Goal: Task Accomplishment & Management: Manage account settings

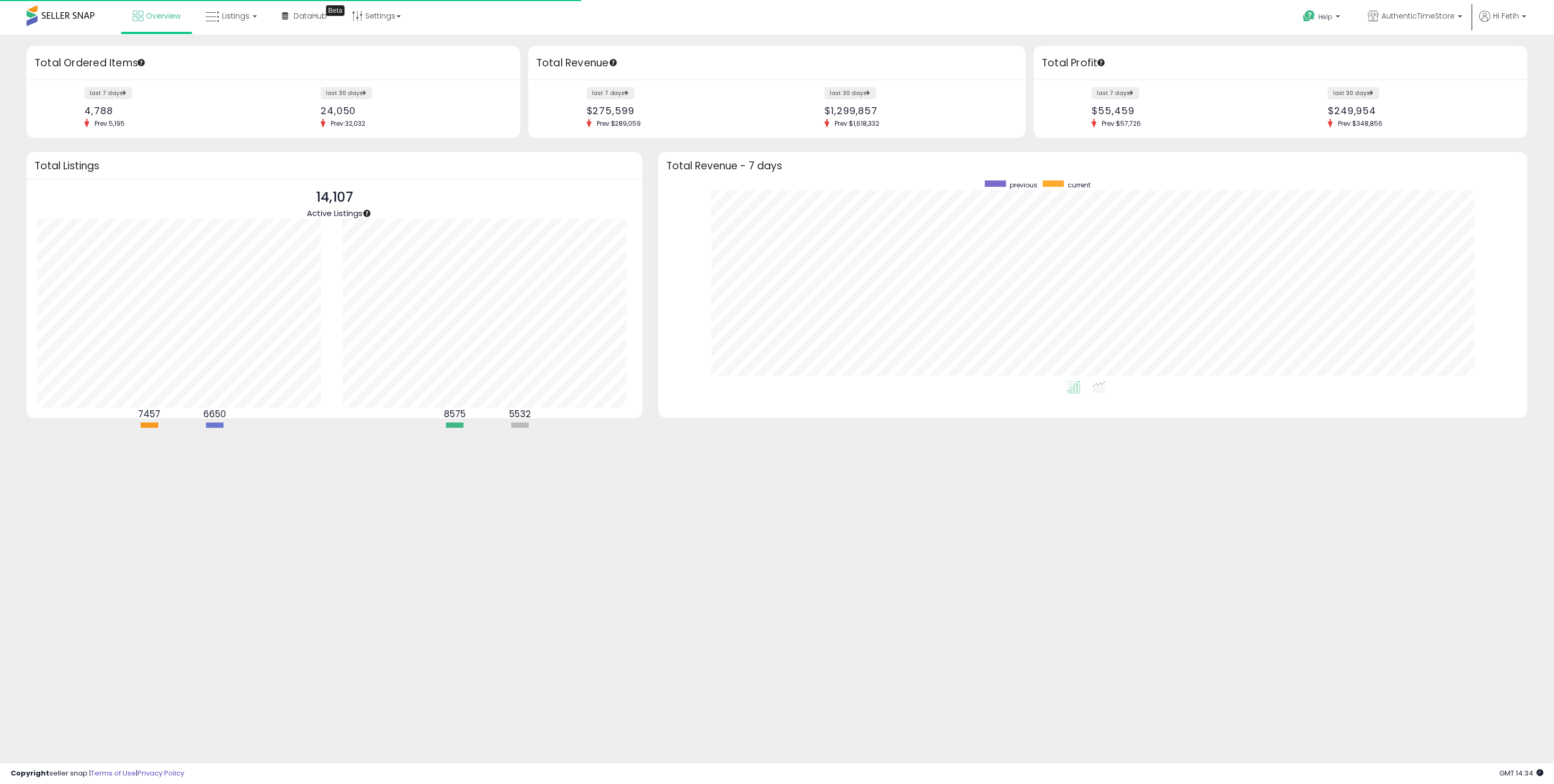
scroll to position [200, 847]
click at [239, 20] on span "Listings" at bounding box center [235, 16] width 28 height 11
click at [243, 61] on link at bounding box center [239, 54] width 73 height 21
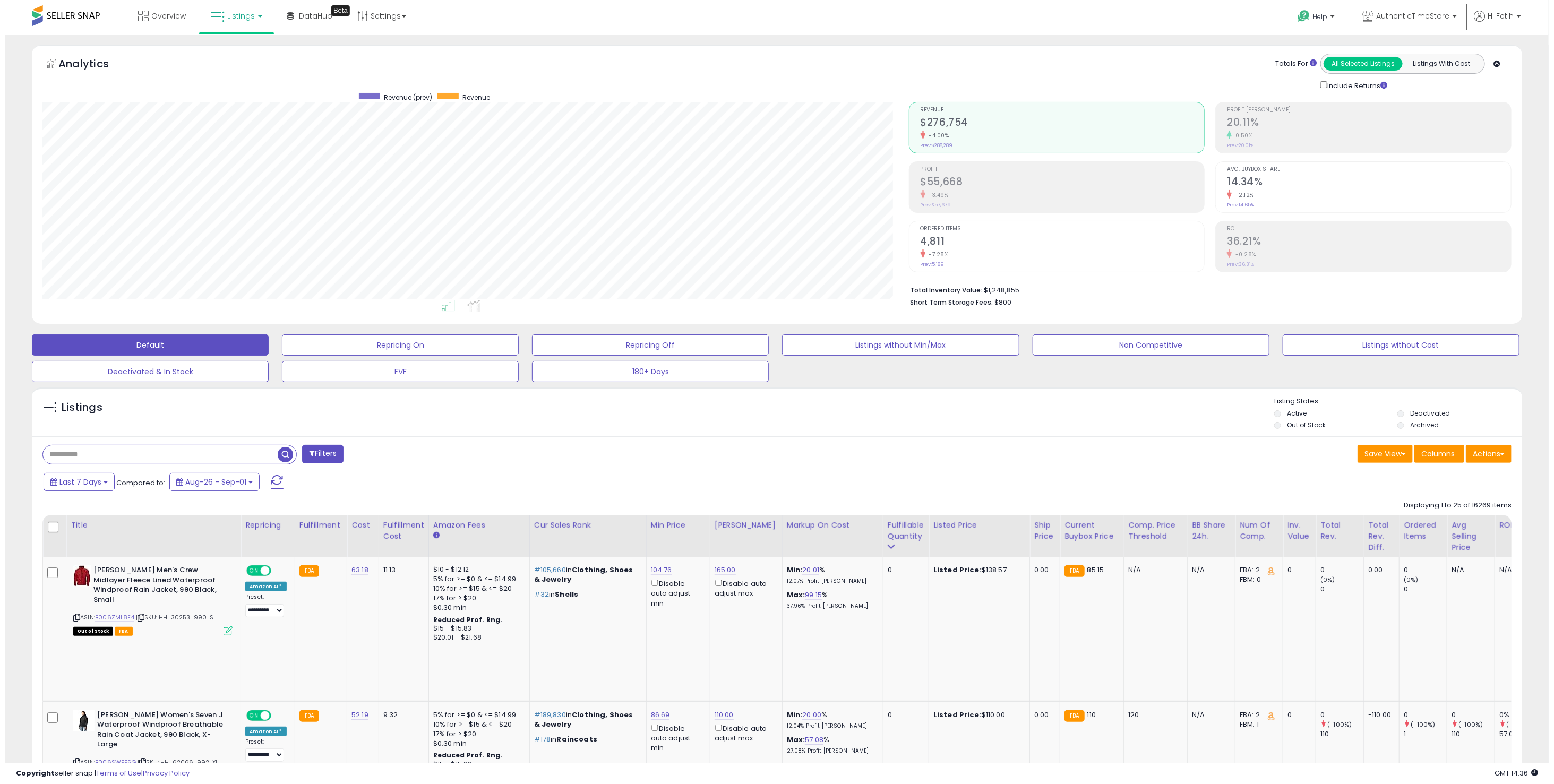
scroll to position [217, 867]
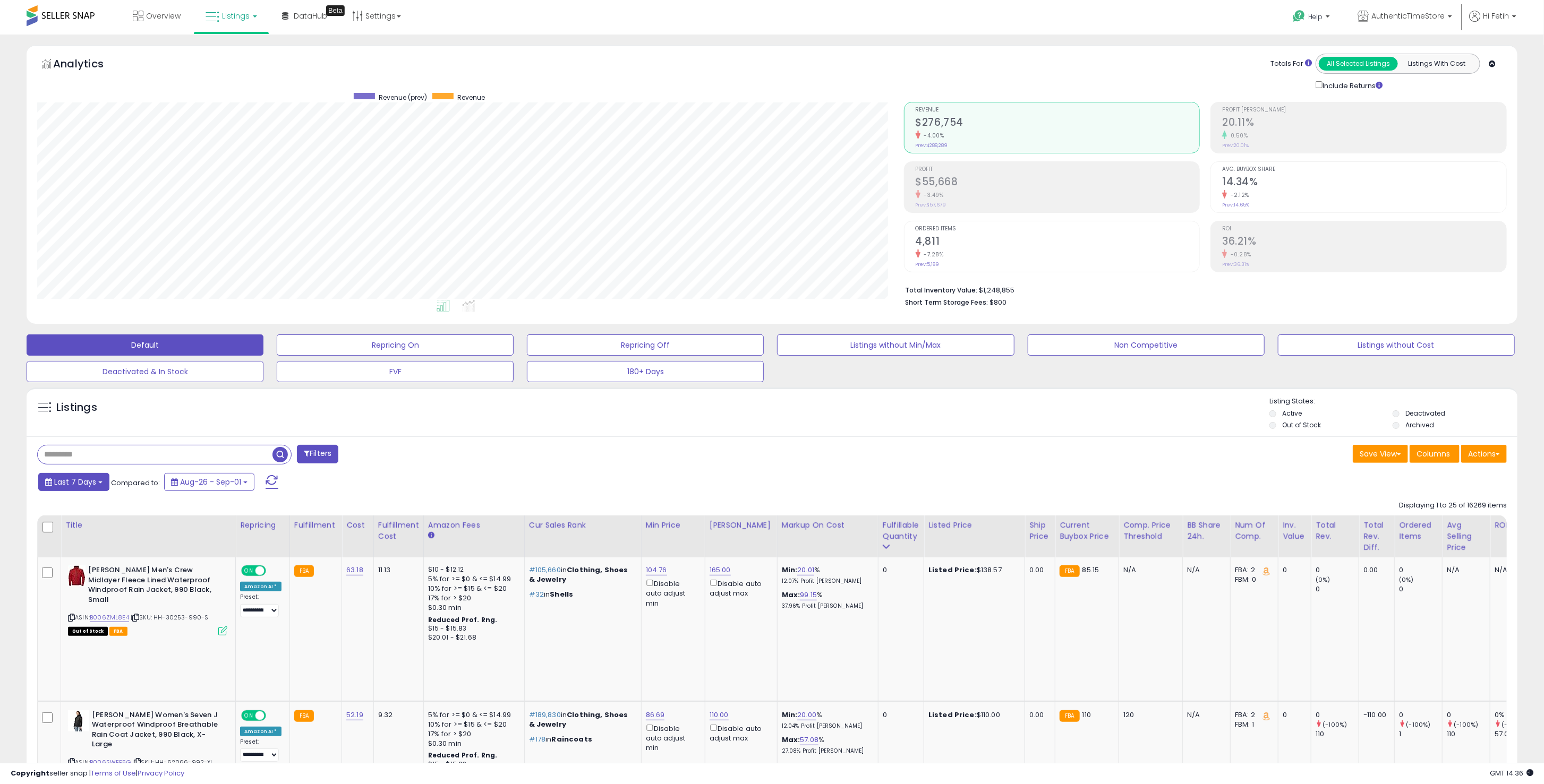
click at [67, 486] on span "Last 7 Days" at bounding box center [75, 482] width 42 height 11
click at [73, 572] on input "**********" at bounding box center [68, 571] width 39 height 16
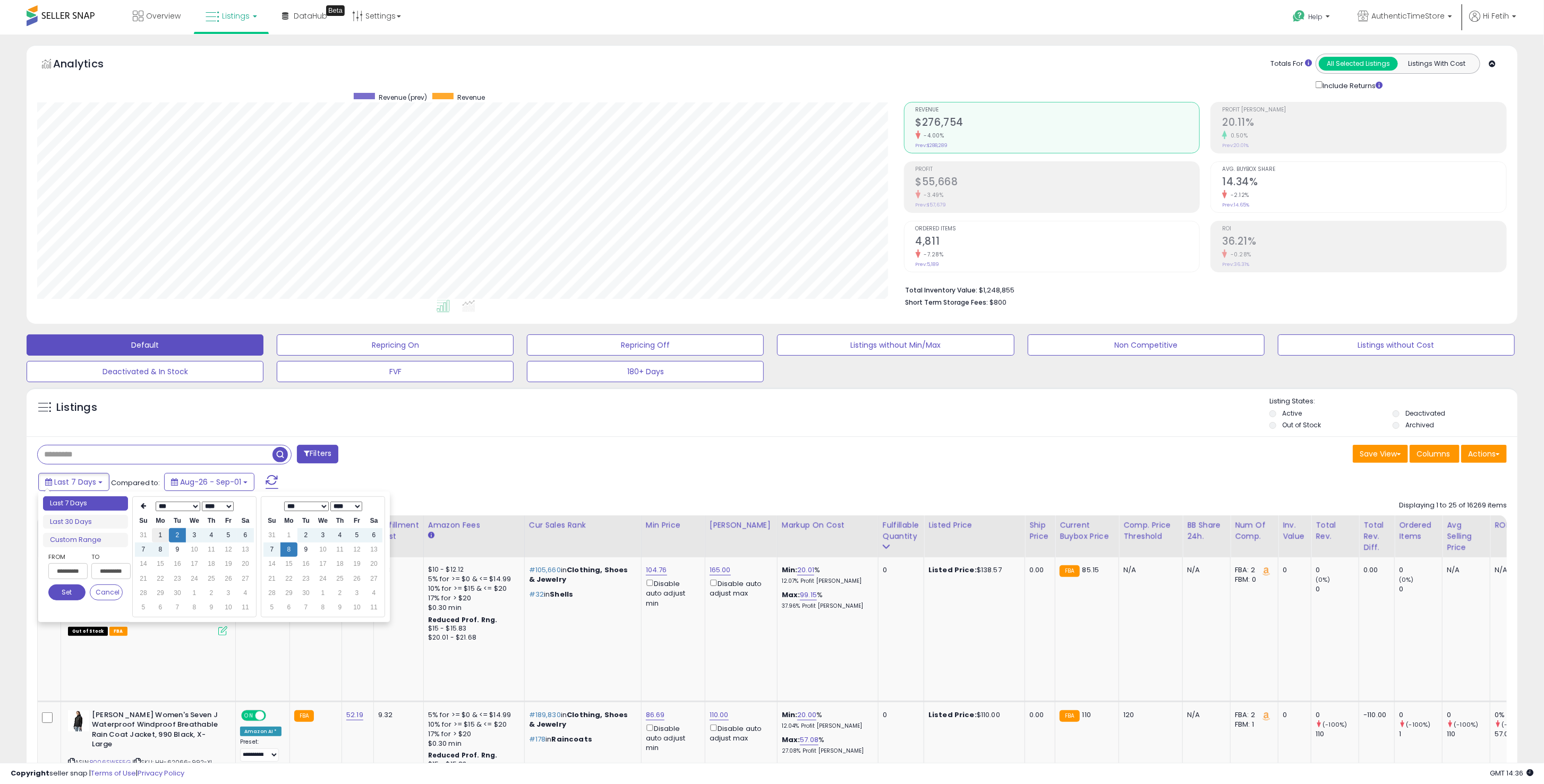
click at [161, 533] on td "1" at bounding box center [160, 535] width 17 height 14
type input "**********"
click at [71, 585] on button "Set" at bounding box center [66, 592] width 37 height 16
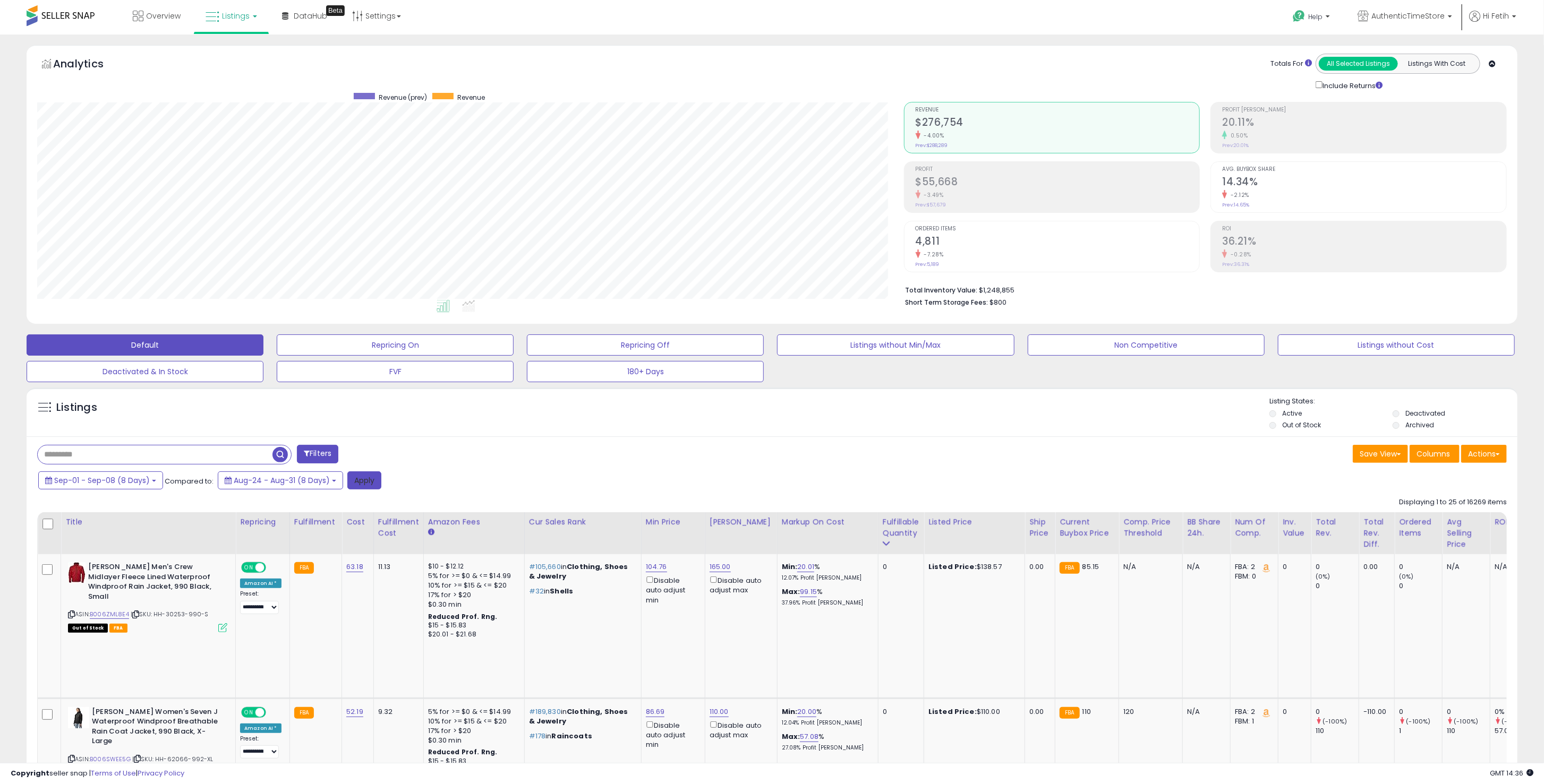
click at [374, 484] on button "Apply" at bounding box center [364, 480] width 34 height 18
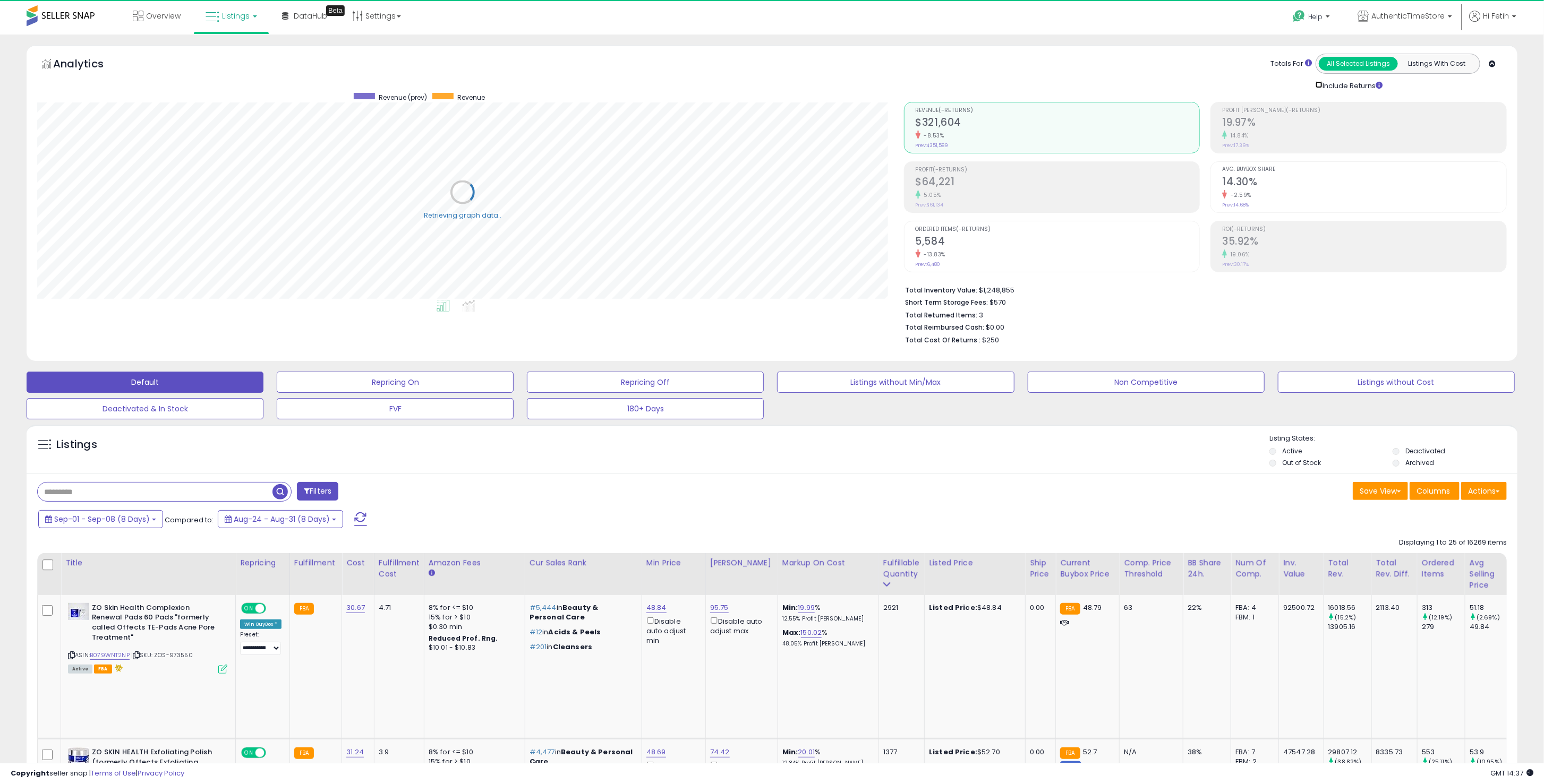
scroll to position [217, 872]
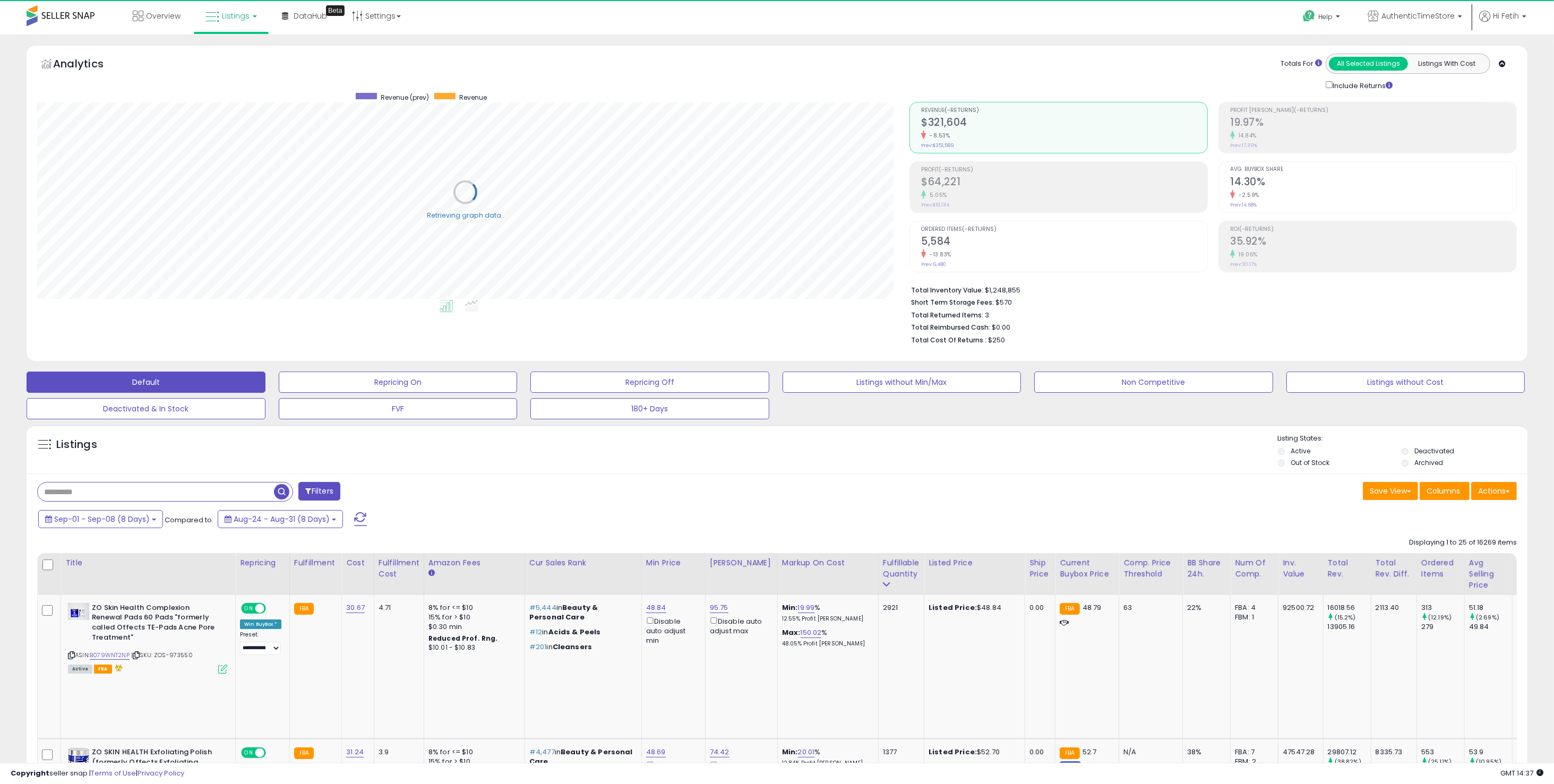
click at [1319, 81] on div "Include Returns" at bounding box center [1361, 85] width 88 height 12
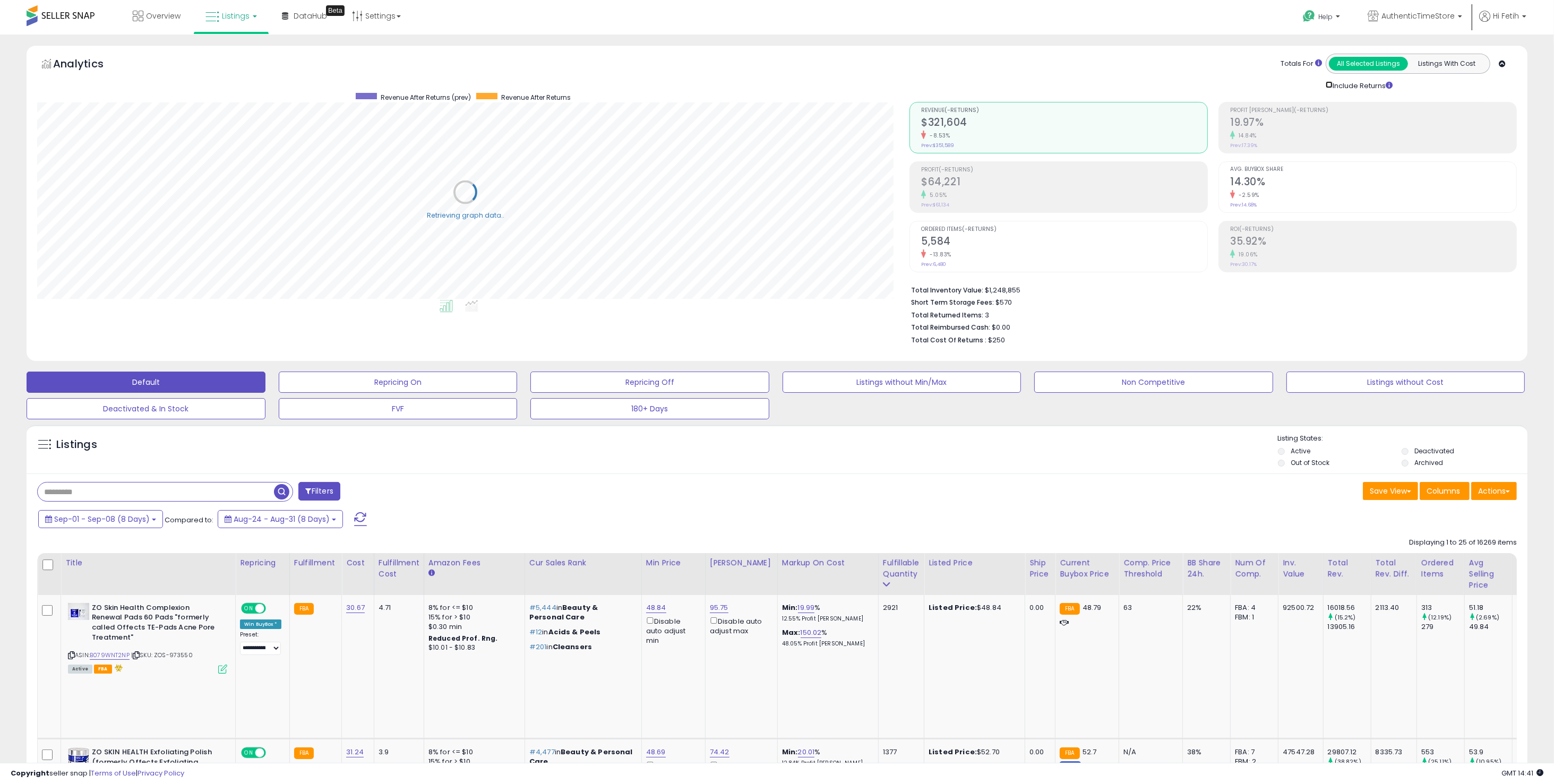
scroll to position [530716, 530143]
click at [1320, 84] on div "Include Returns" at bounding box center [1361, 85] width 88 height 12
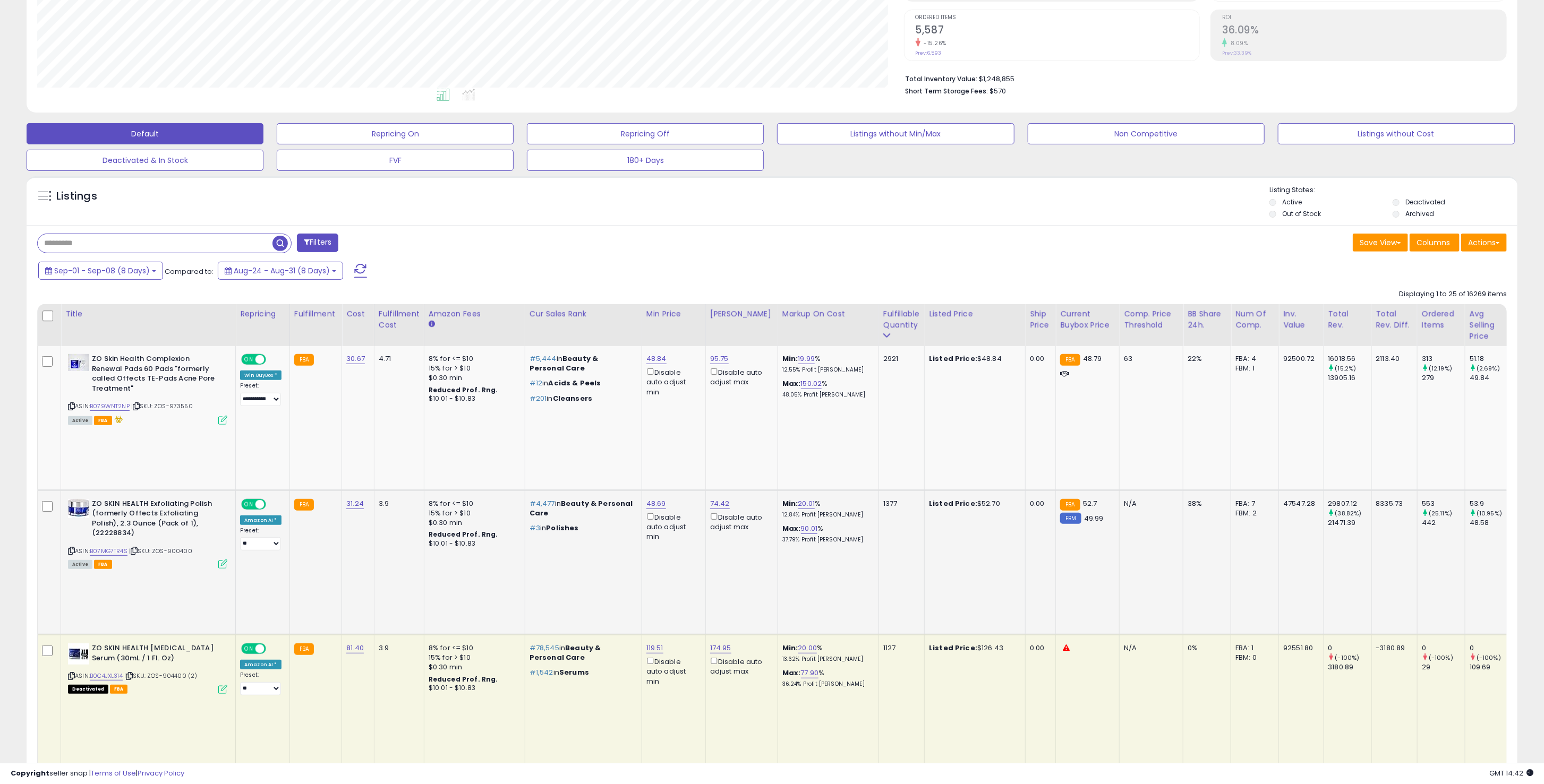
scroll to position [212, 0]
click at [174, 642] on div "ASIN: B0C4JXL314 | SKU: ZOS-904400 (2) Deactivated FBA" at bounding box center [147, 667] width 159 height 50
click at [174, 671] on span "| SKU: ZOS-904400 (2)" at bounding box center [161, 675] width 73 height 9
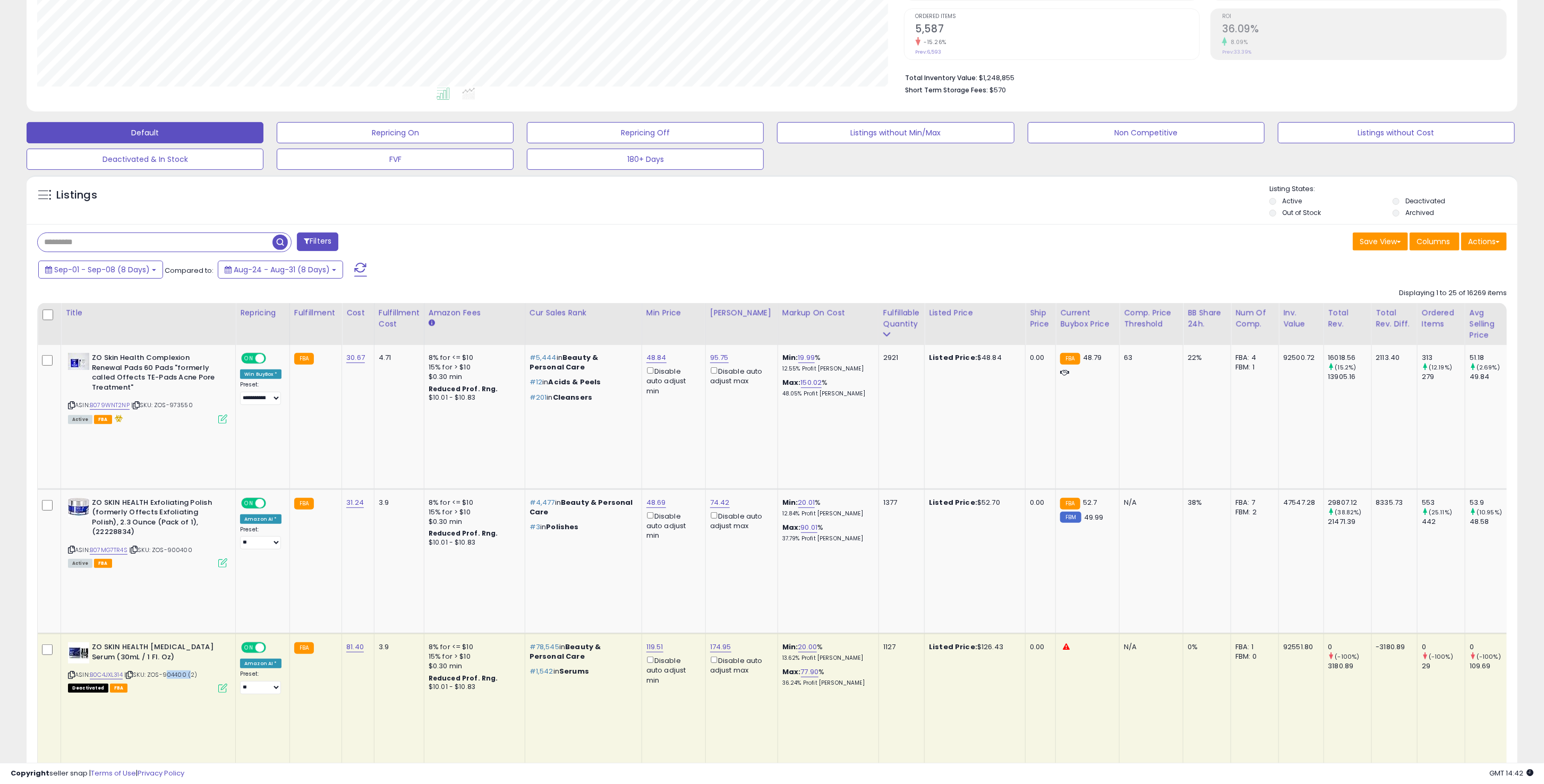
copy span "904400"
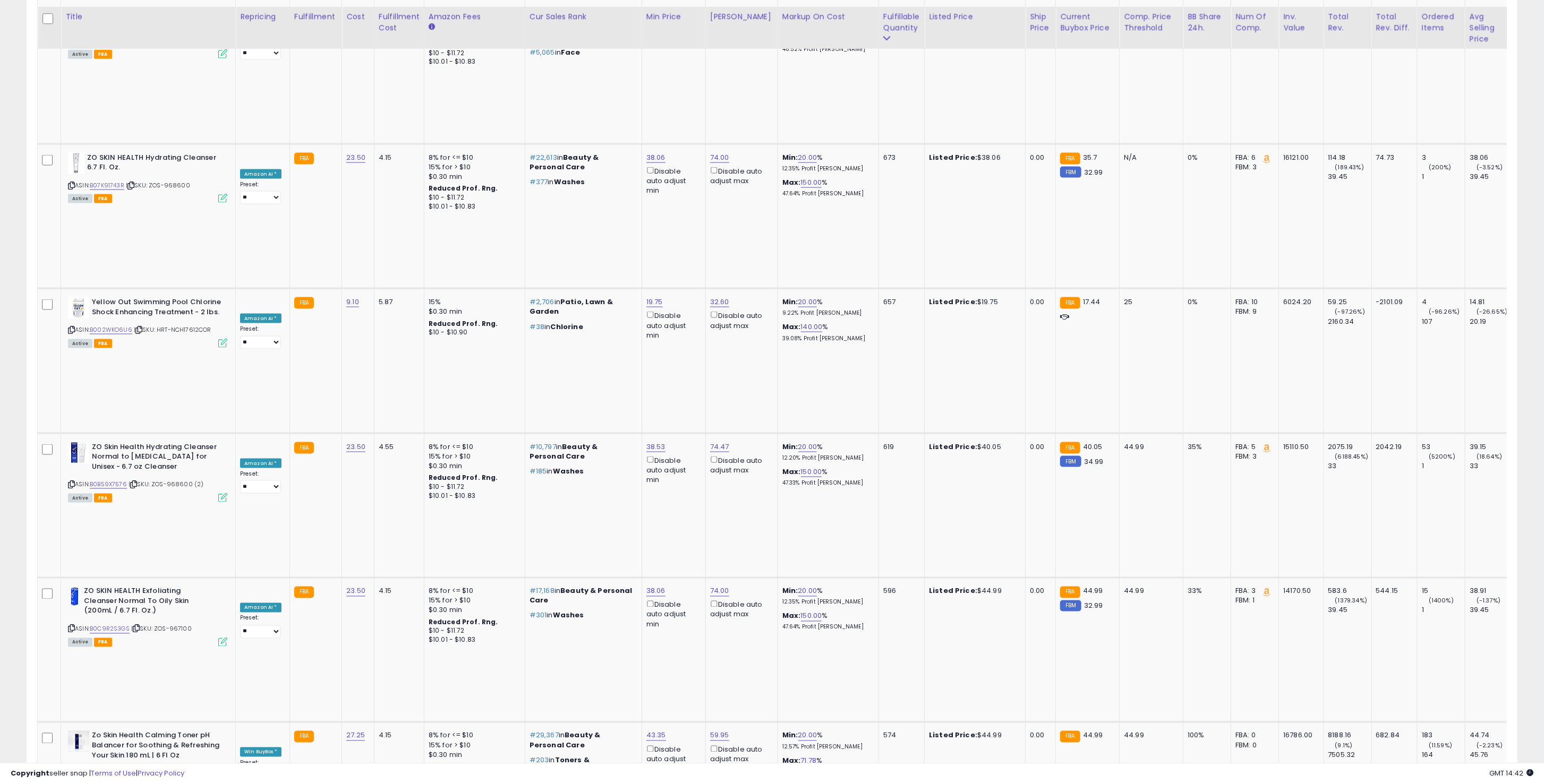
scroll to position [934, 0]
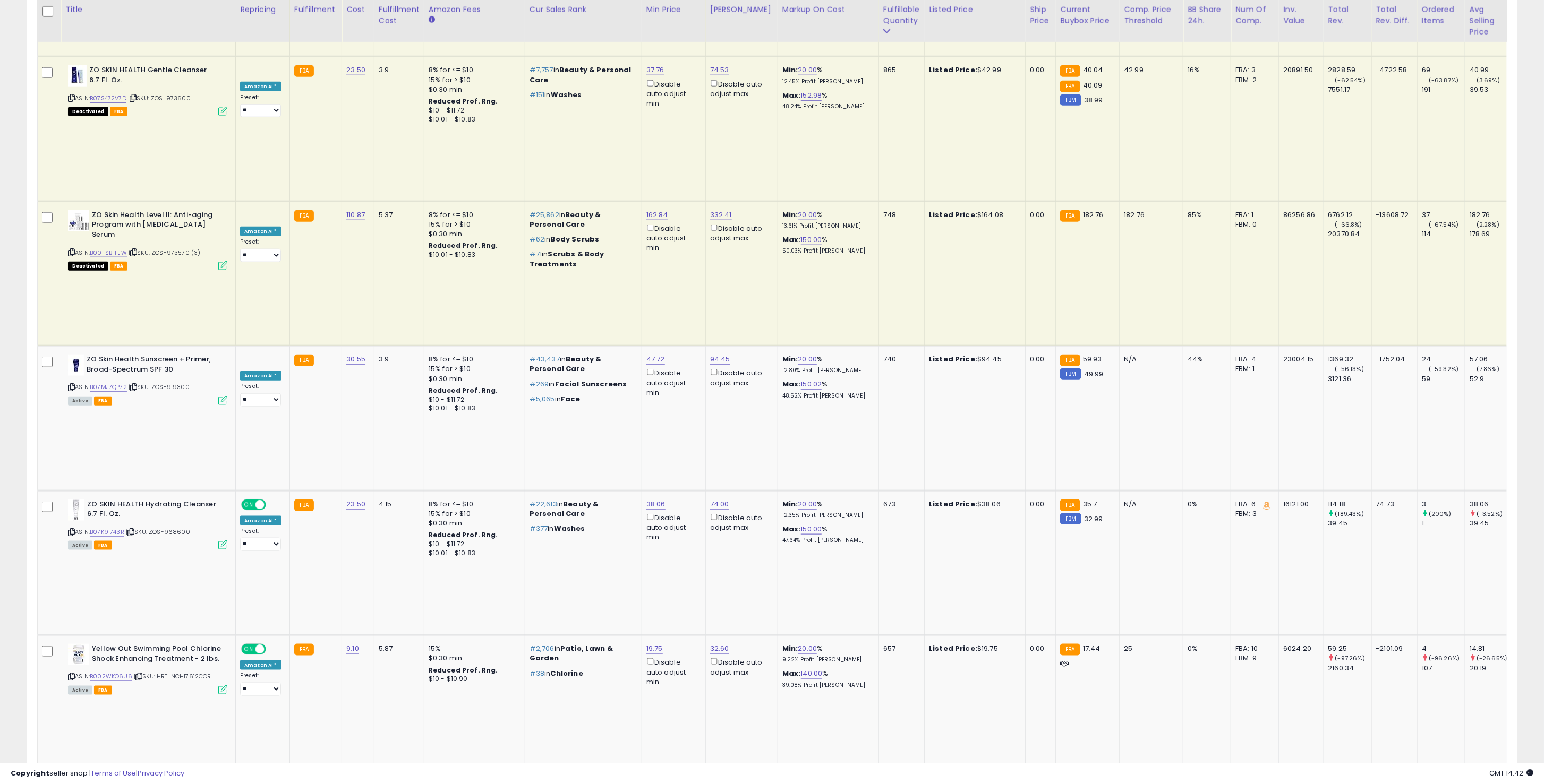
copy span "900400"
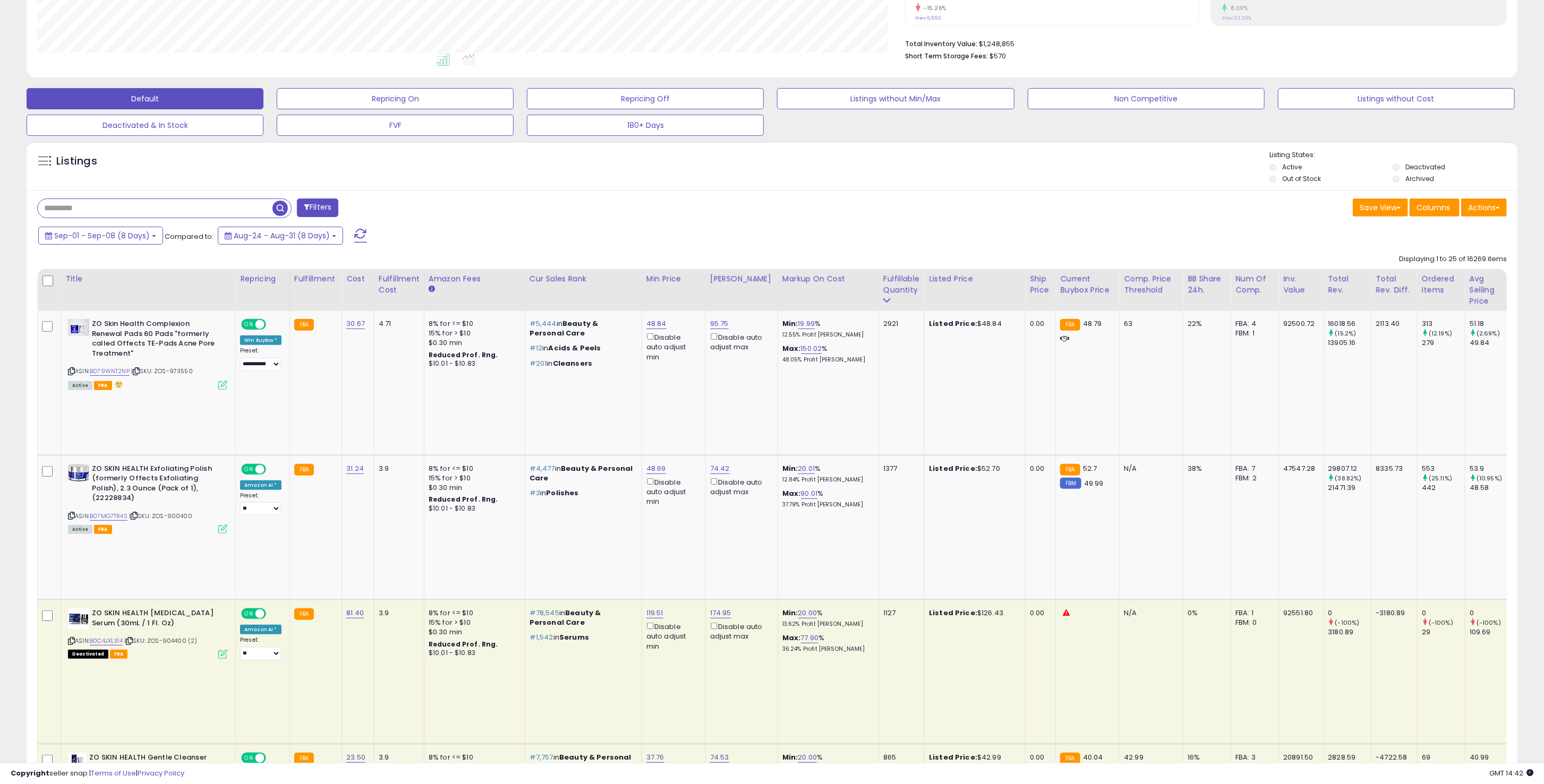
scroll to position [236, 0]
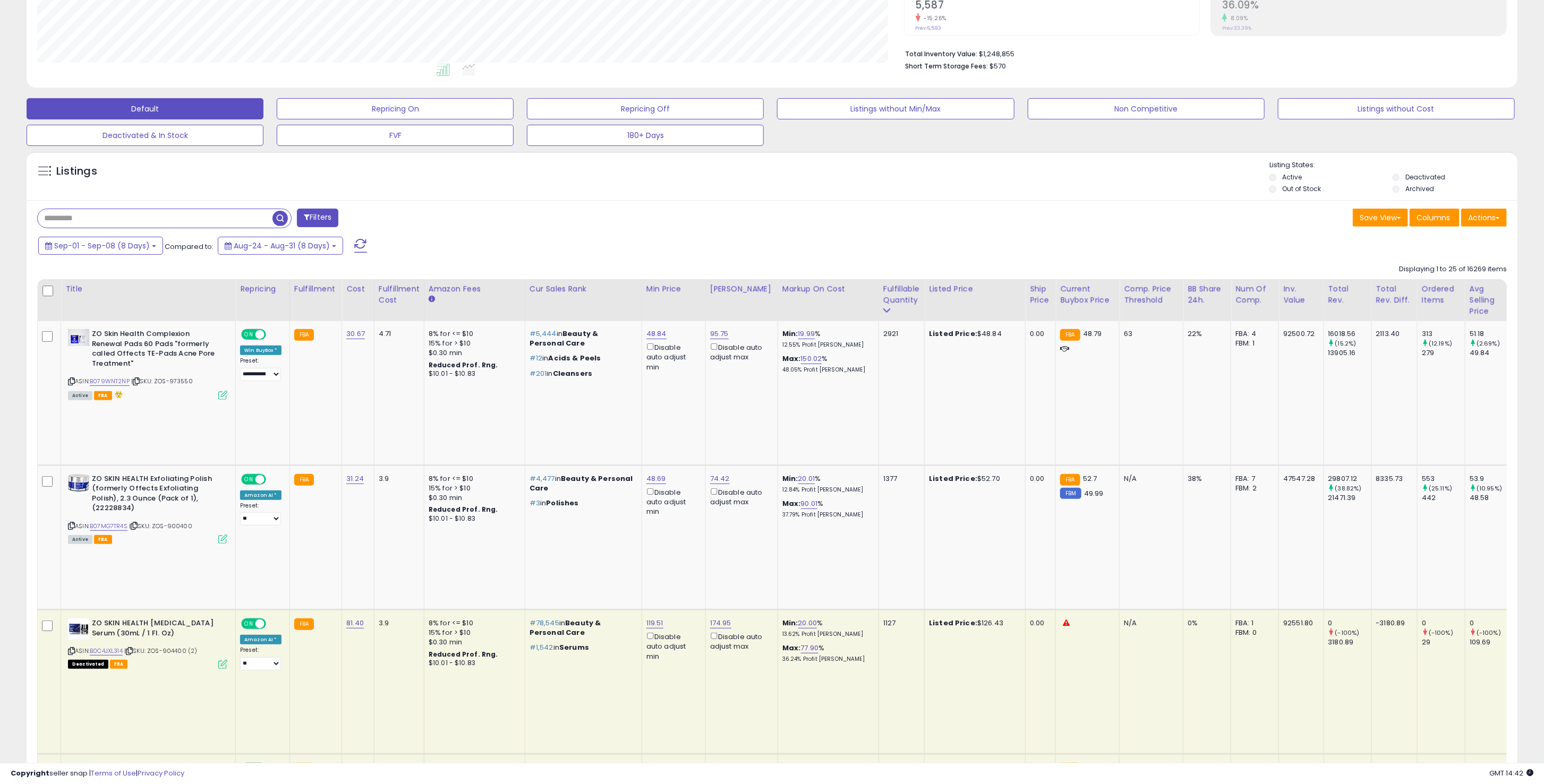
copy span "973570"
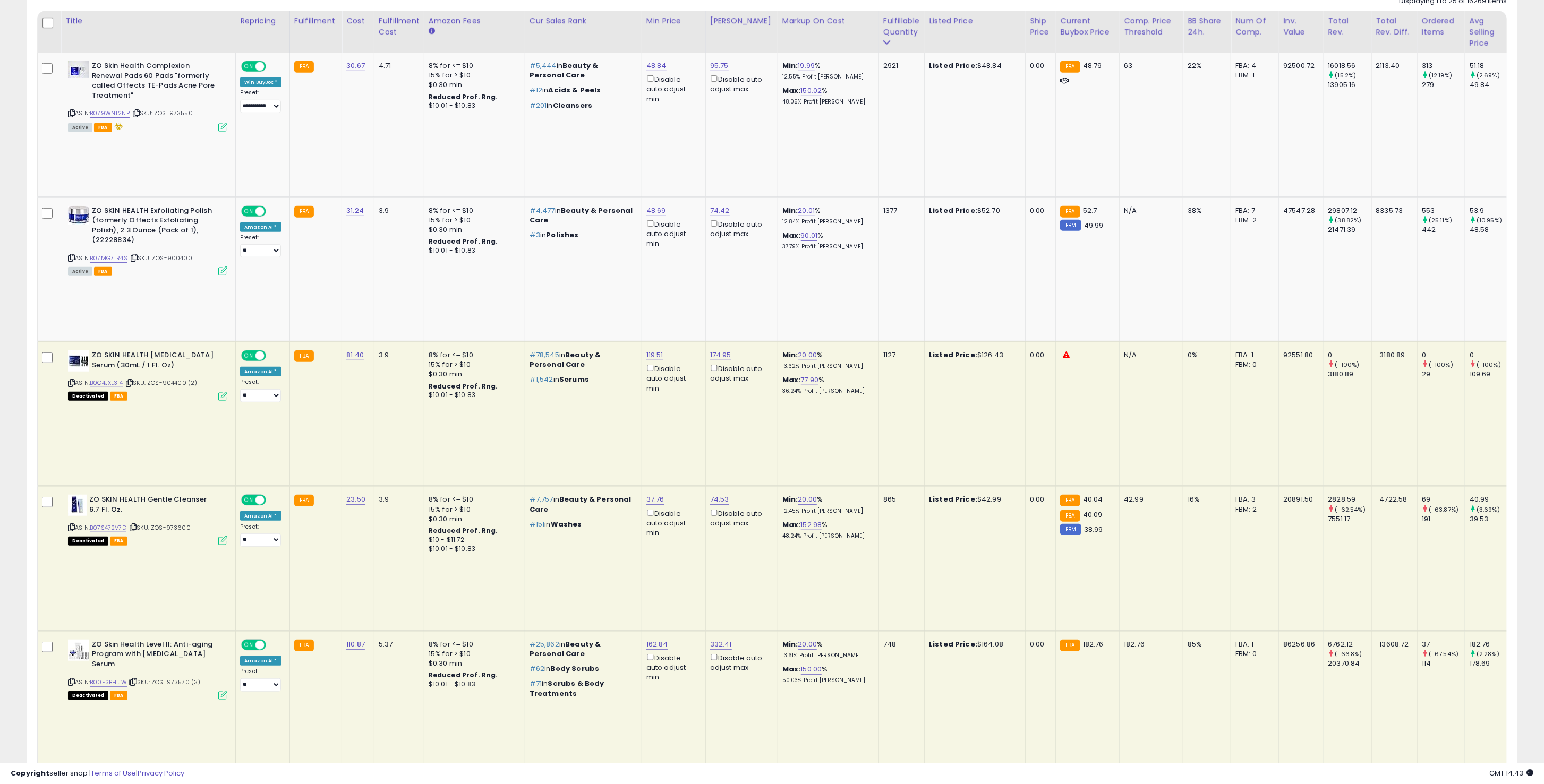
scroll to position [434, 0]
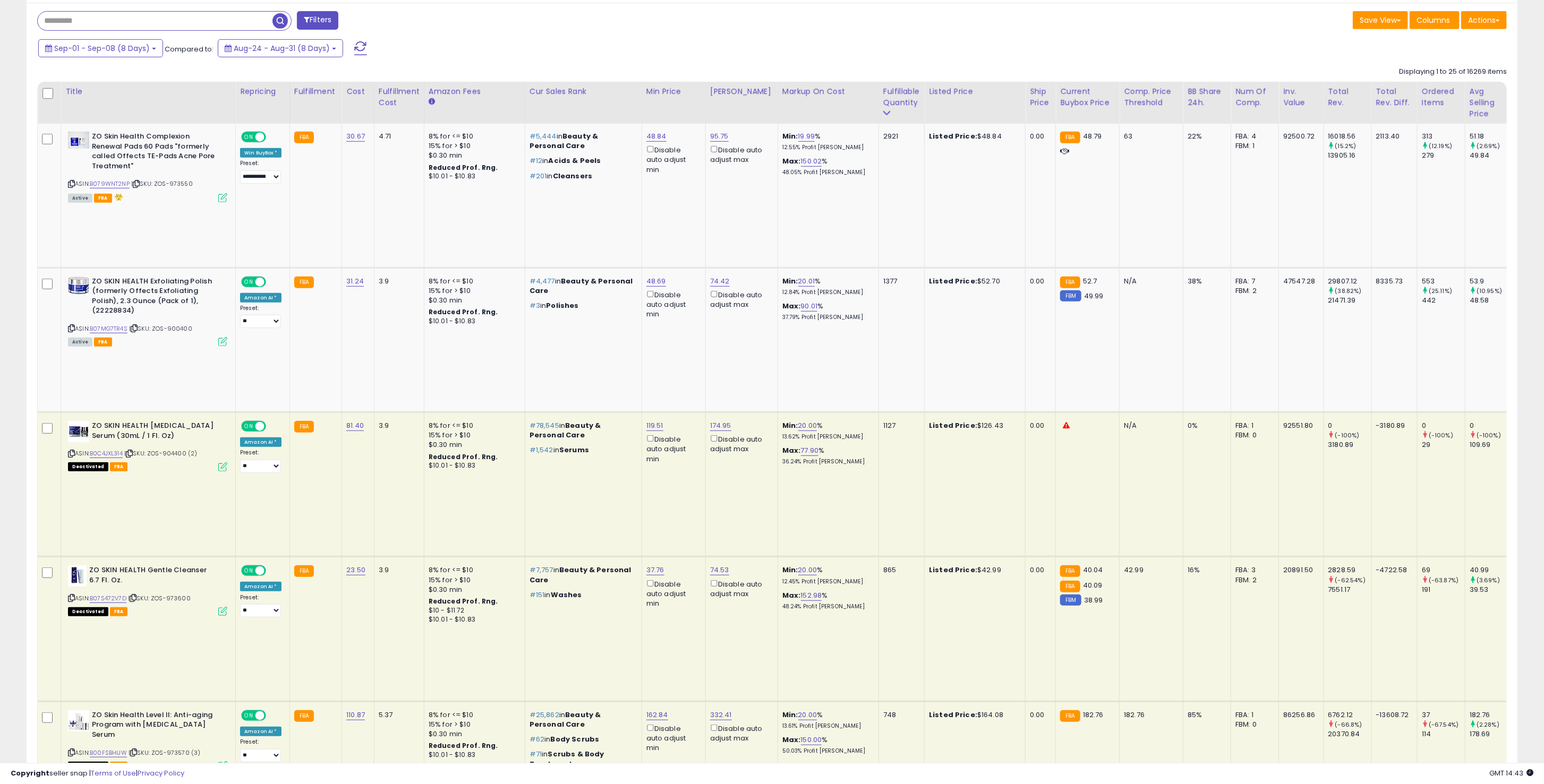
click at [180, 566] on div "ASIN: B07S472V7D | SKU: ZOS-973600 Deactivated FBA" at bounding box center [147, 590] width 159 height 50
drag, startPoint x: 89, startPoint y: 364, endPoint x: 201, endPoint y: 366, distance: 112.0
click at [201, 566] on b "ZO SKIN HEALTH Gentle Cleanser 6.7 Fl. Oz." at bounding box center [154, 576] width 129 height 22
copy b "ZO SKIN HEALTH Gentle Cleanser"
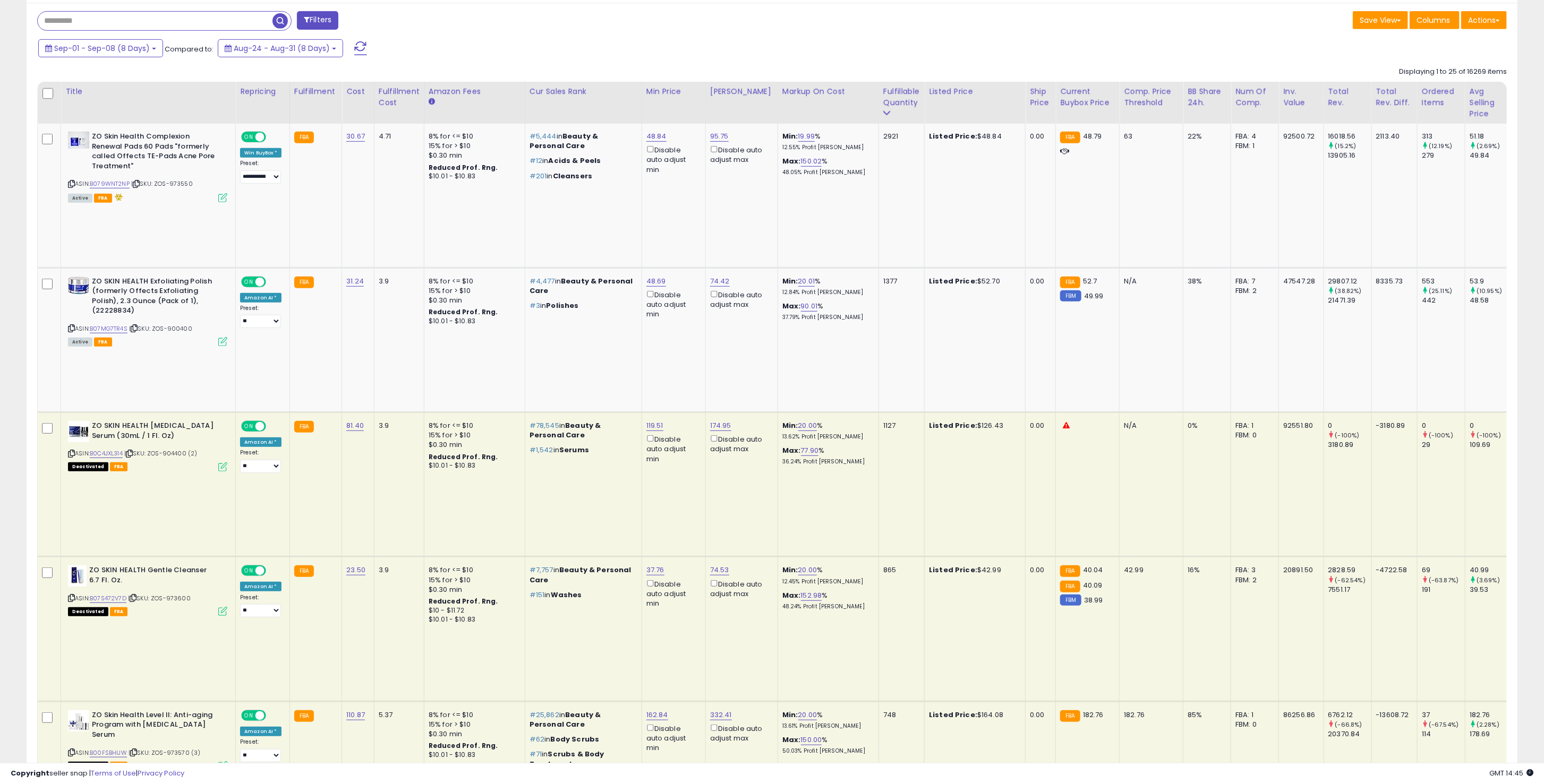
click at [964, 557] on td "Listed Price: $42.99" at bounding box center [975, 629] width 101 height 144
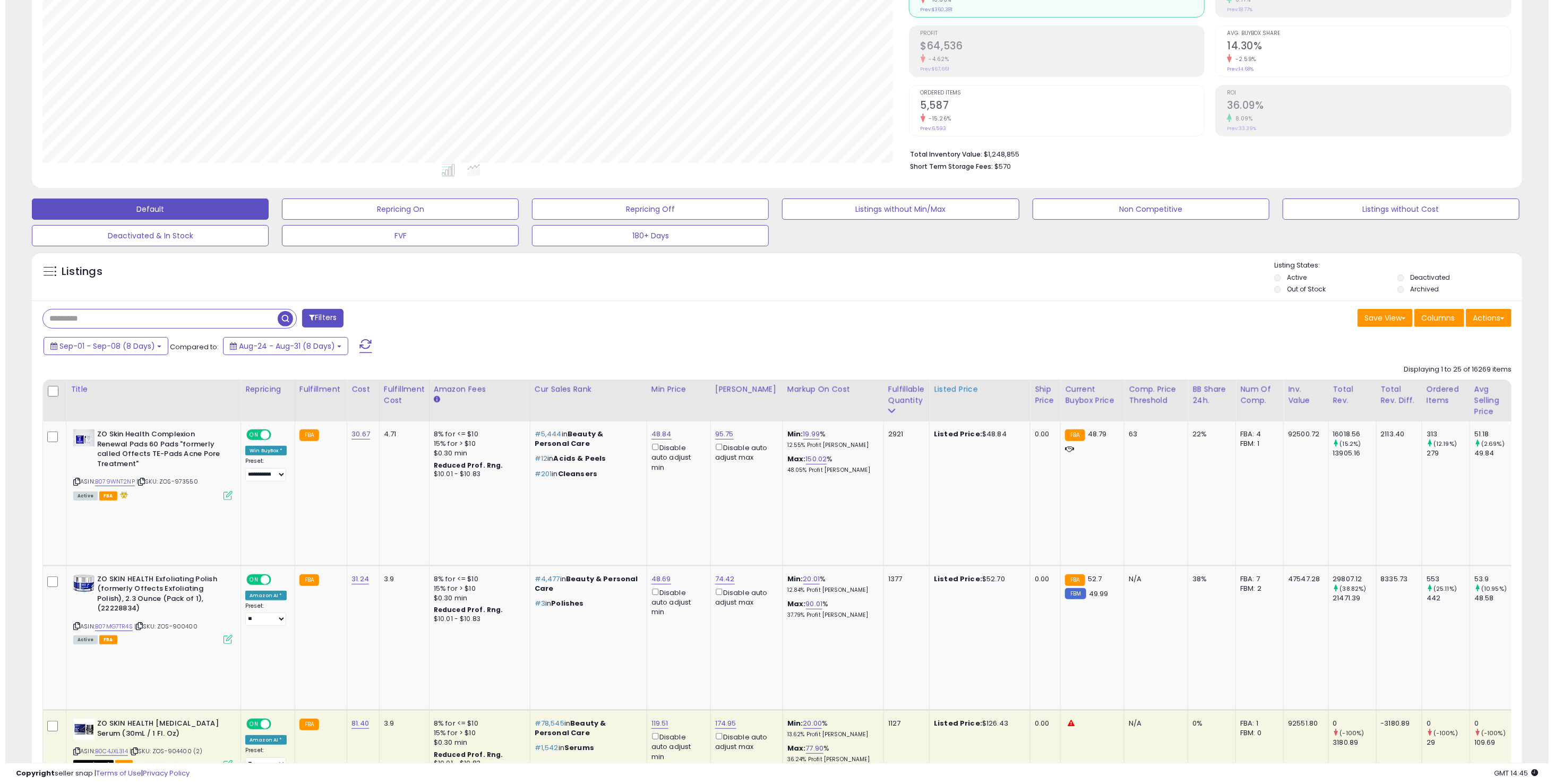
scroll to position [0, 0]
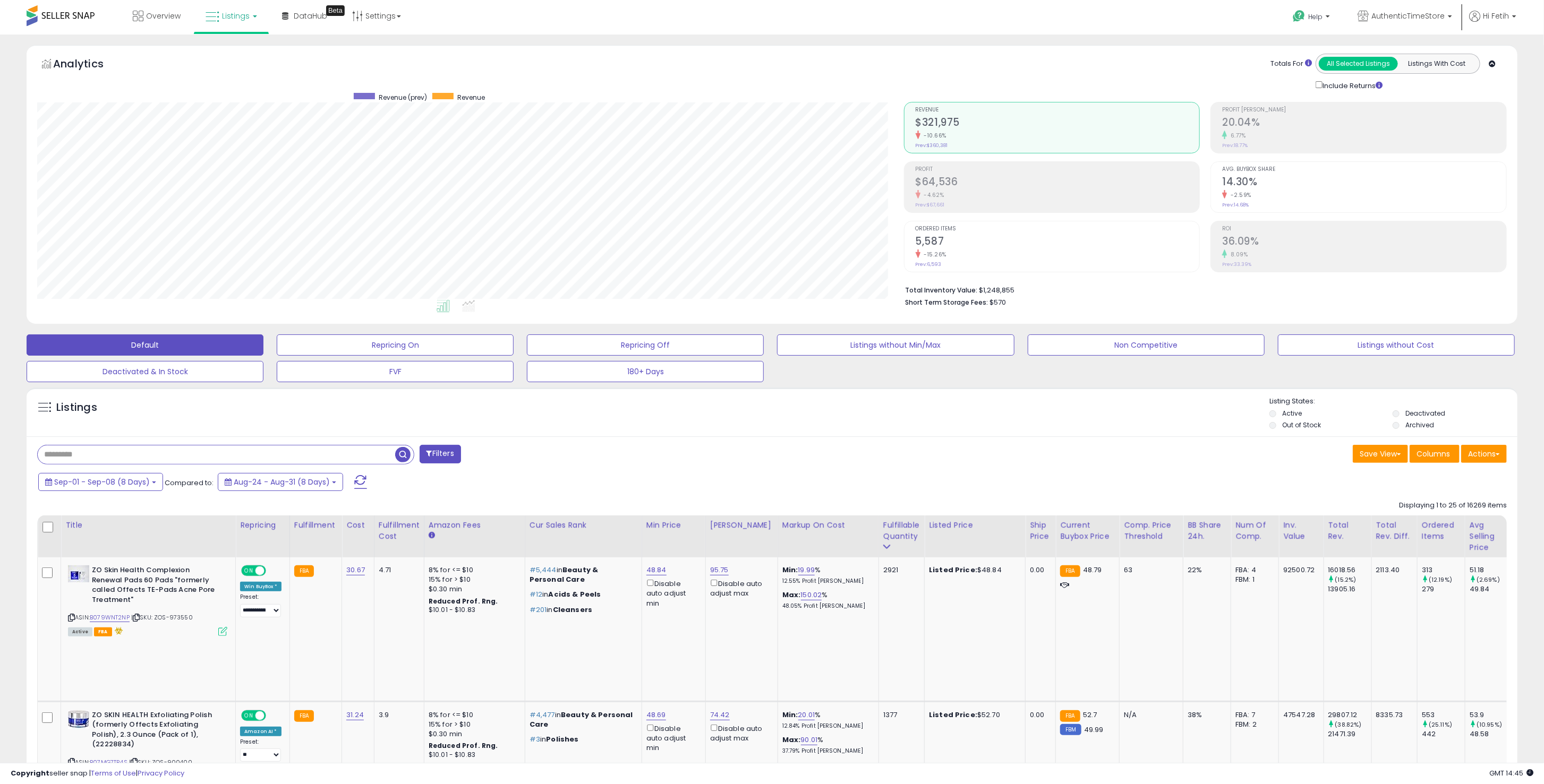
click at [235, 460] on input "text" at bounding box center [216, 454] width 358 height 18
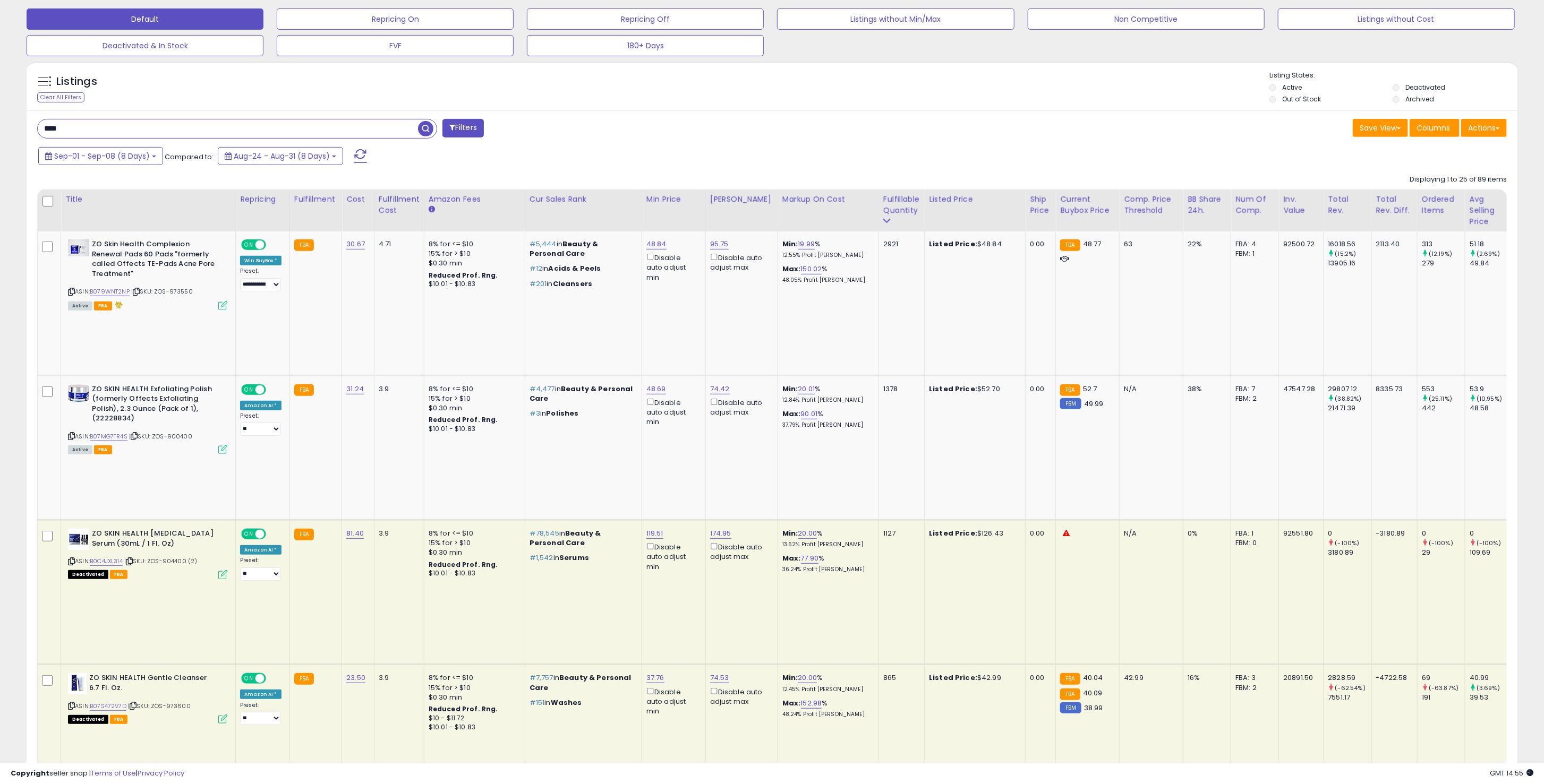
scroll to position [71, 0]
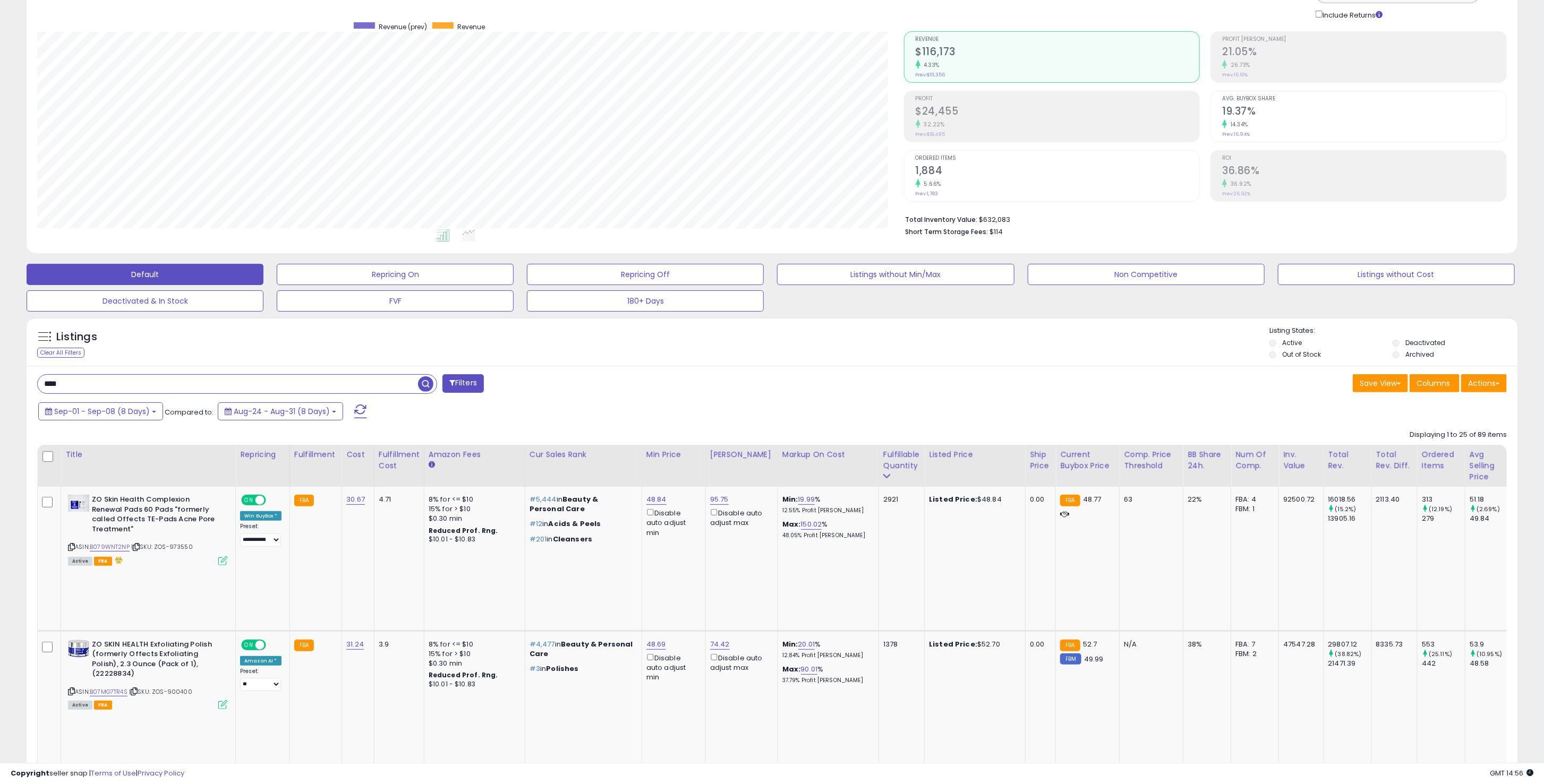
click at [781, 402] on div "Sep-01 - Sep-08 (8 Days) Compared to: Aug-24 - Aug-31 (8 Days)" at bounding box center [586, 412] width 1102 height 24
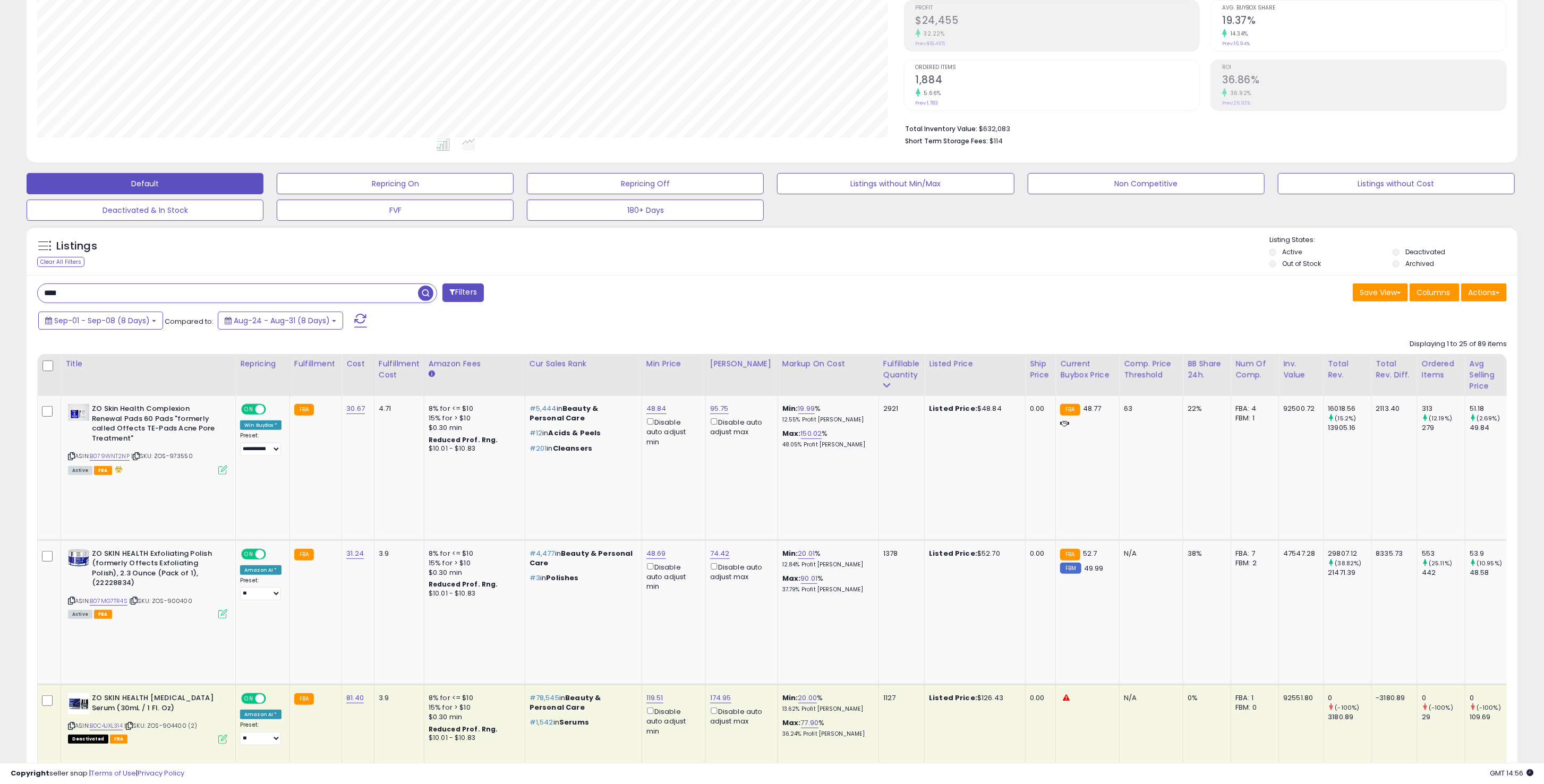
scroll to position [0, 0]
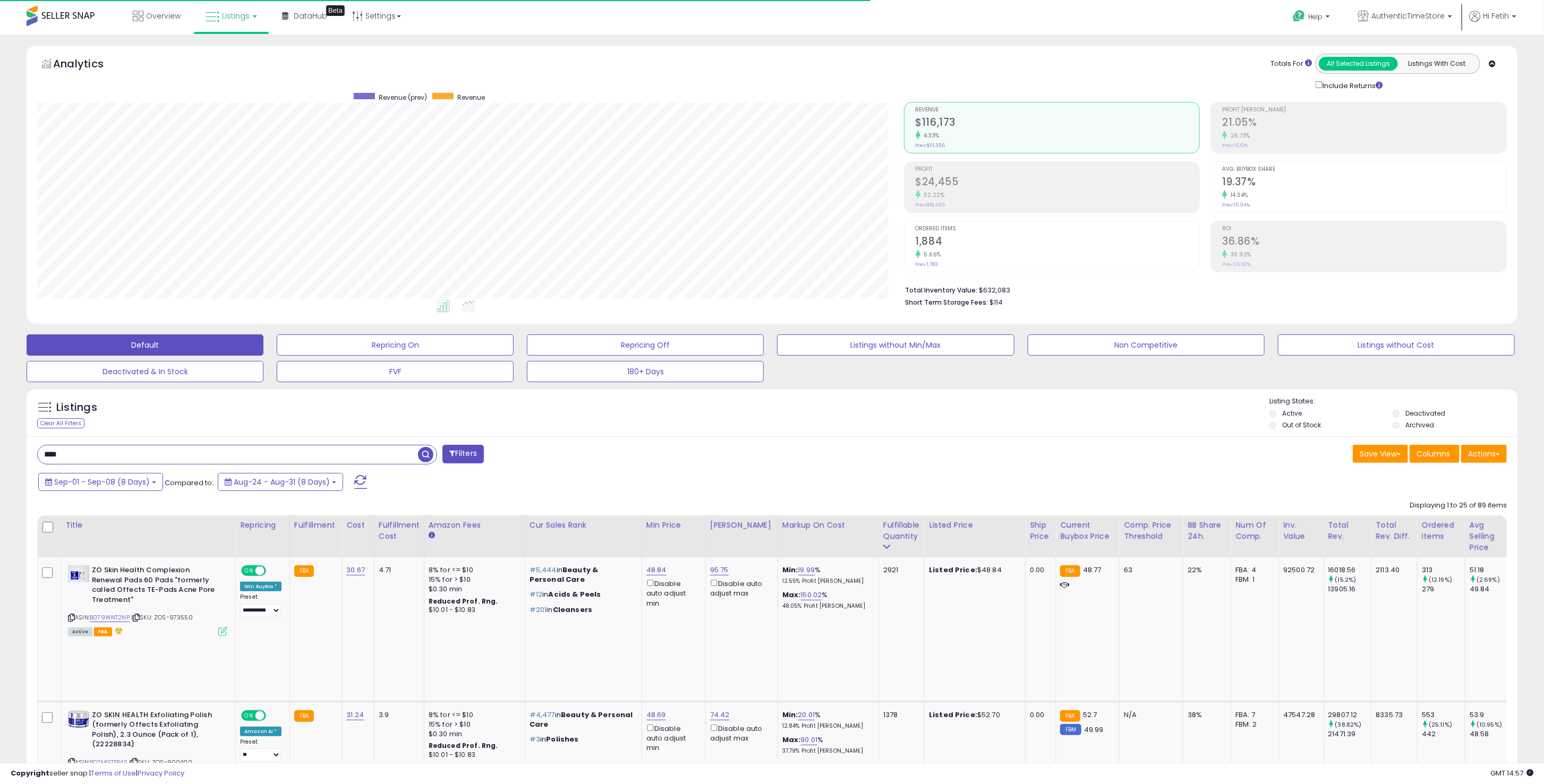
click at [140, 462] on input "****" at bounding box center [228, 454] width 381 height 18
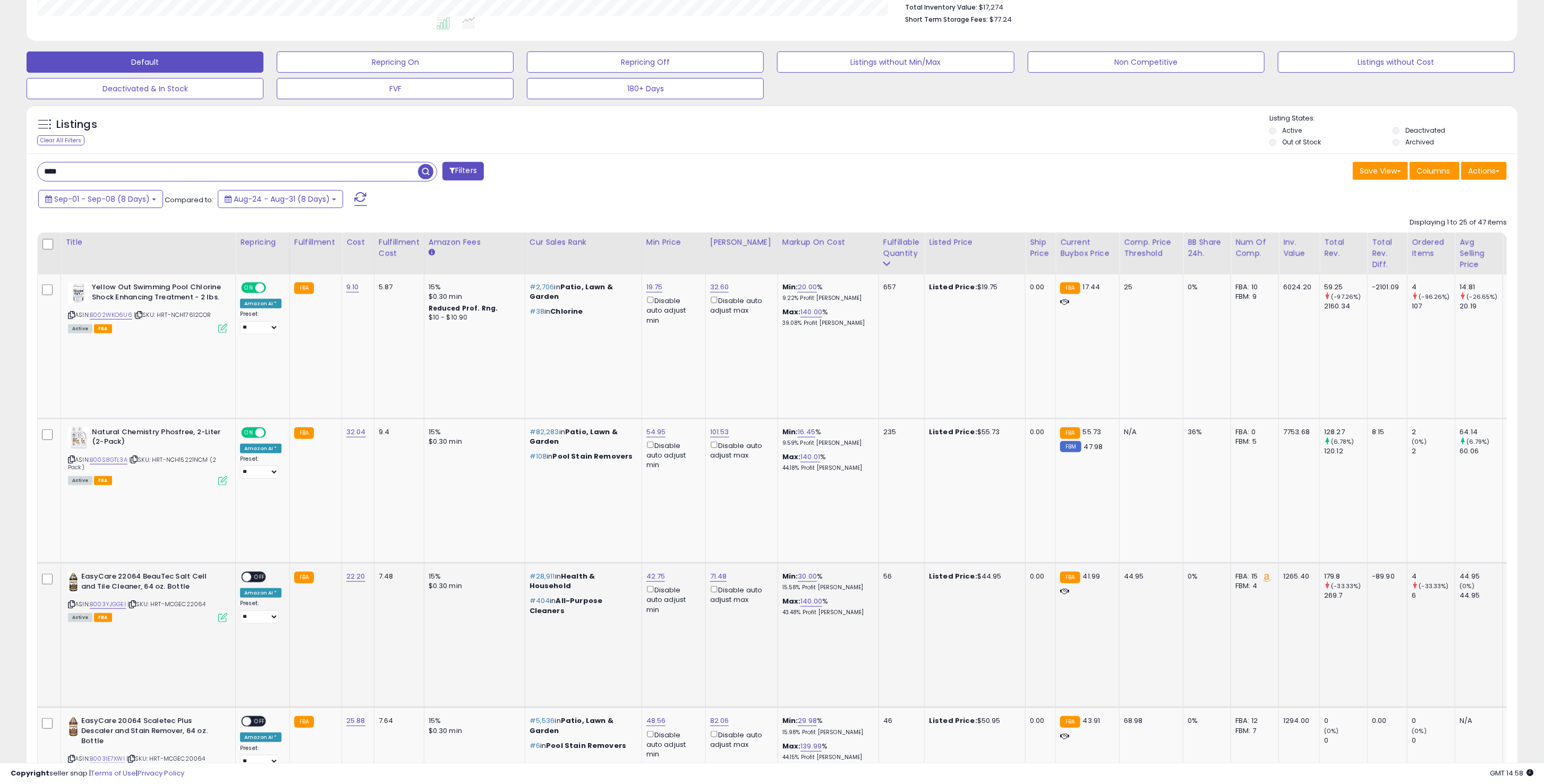
scroll to position [71, 0]
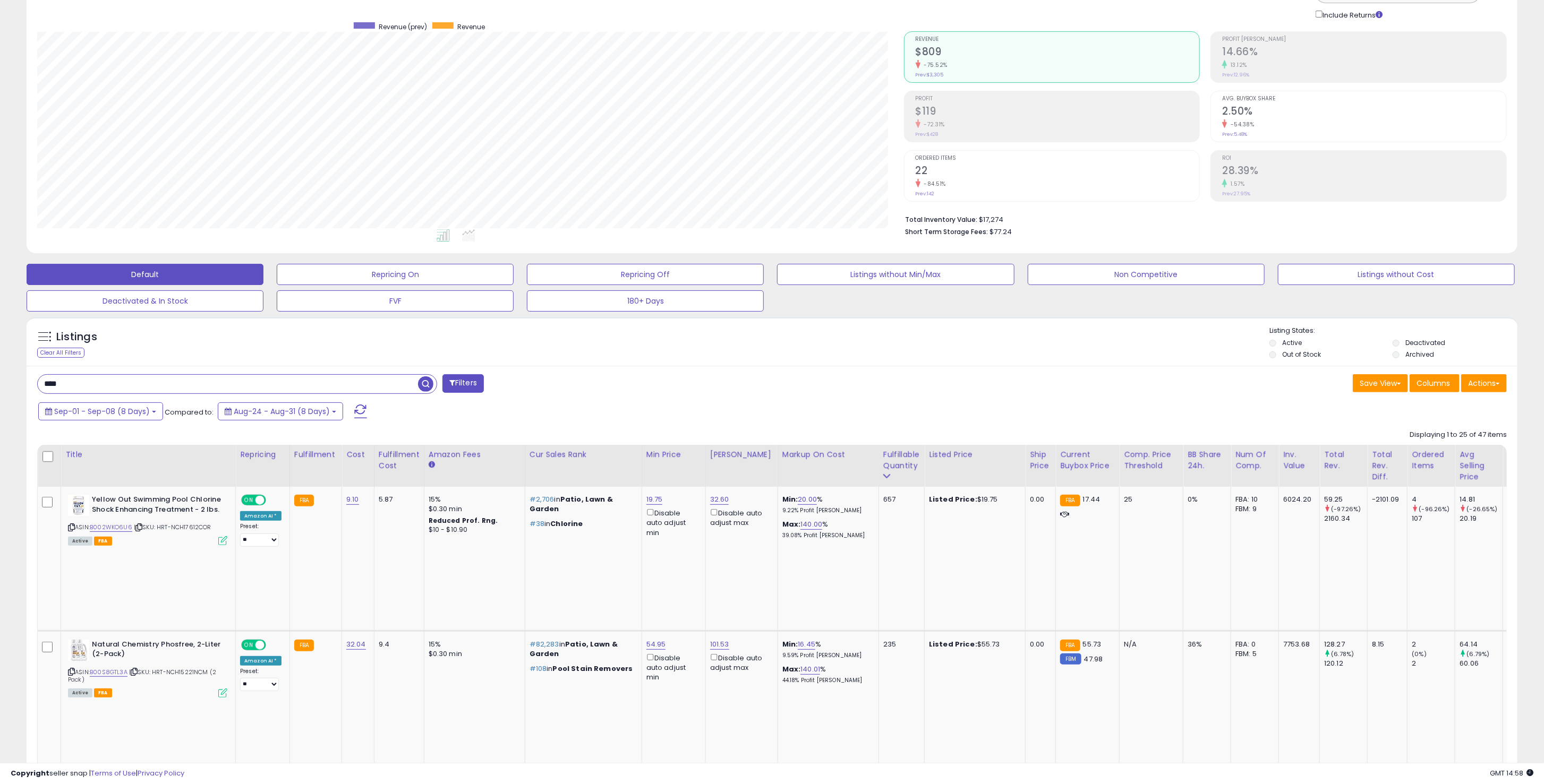
click at [166, 378] on input "****" at bounding box center [228, 384] width 381 height 18
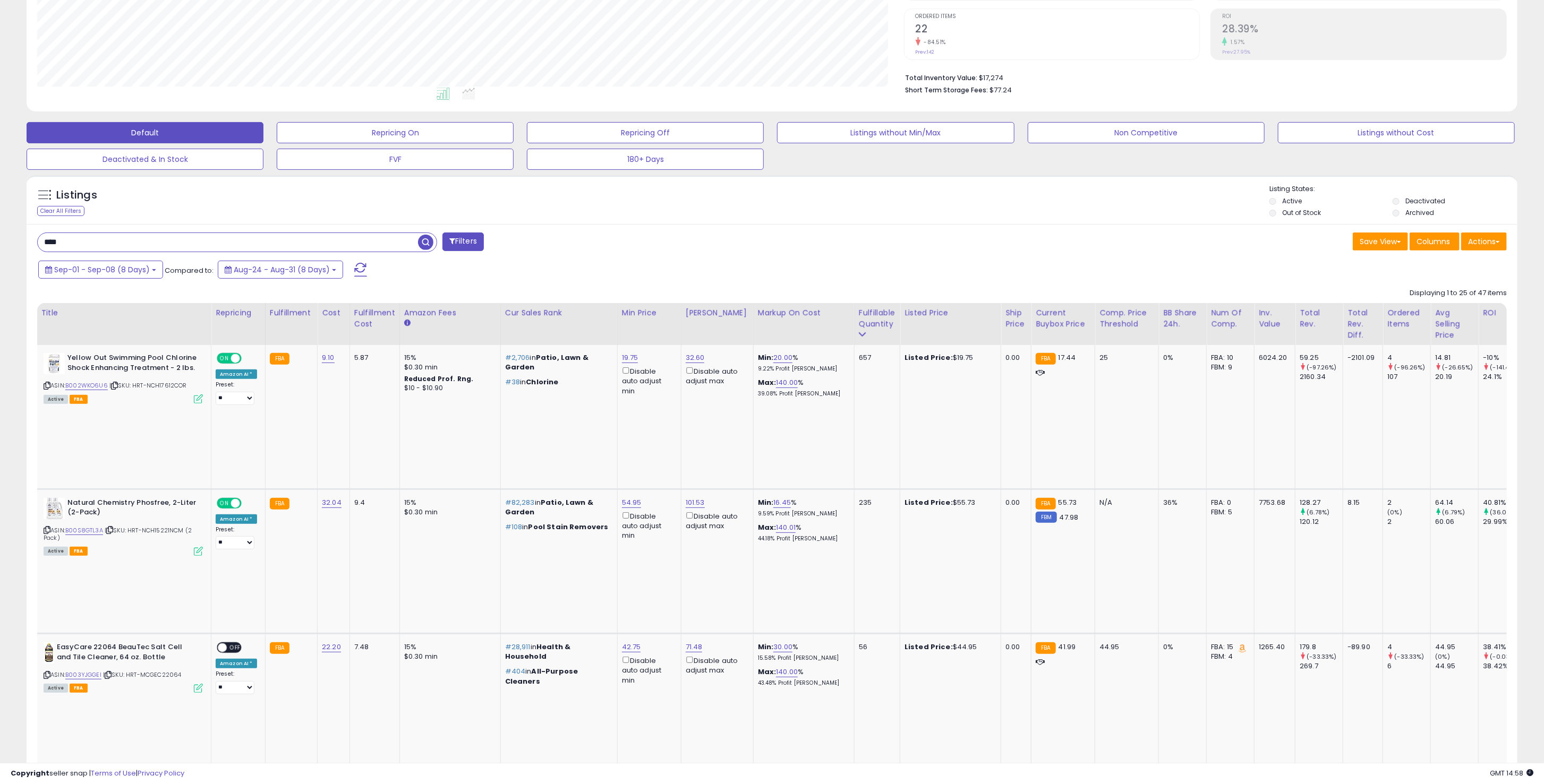
scroll to position [0, 0]
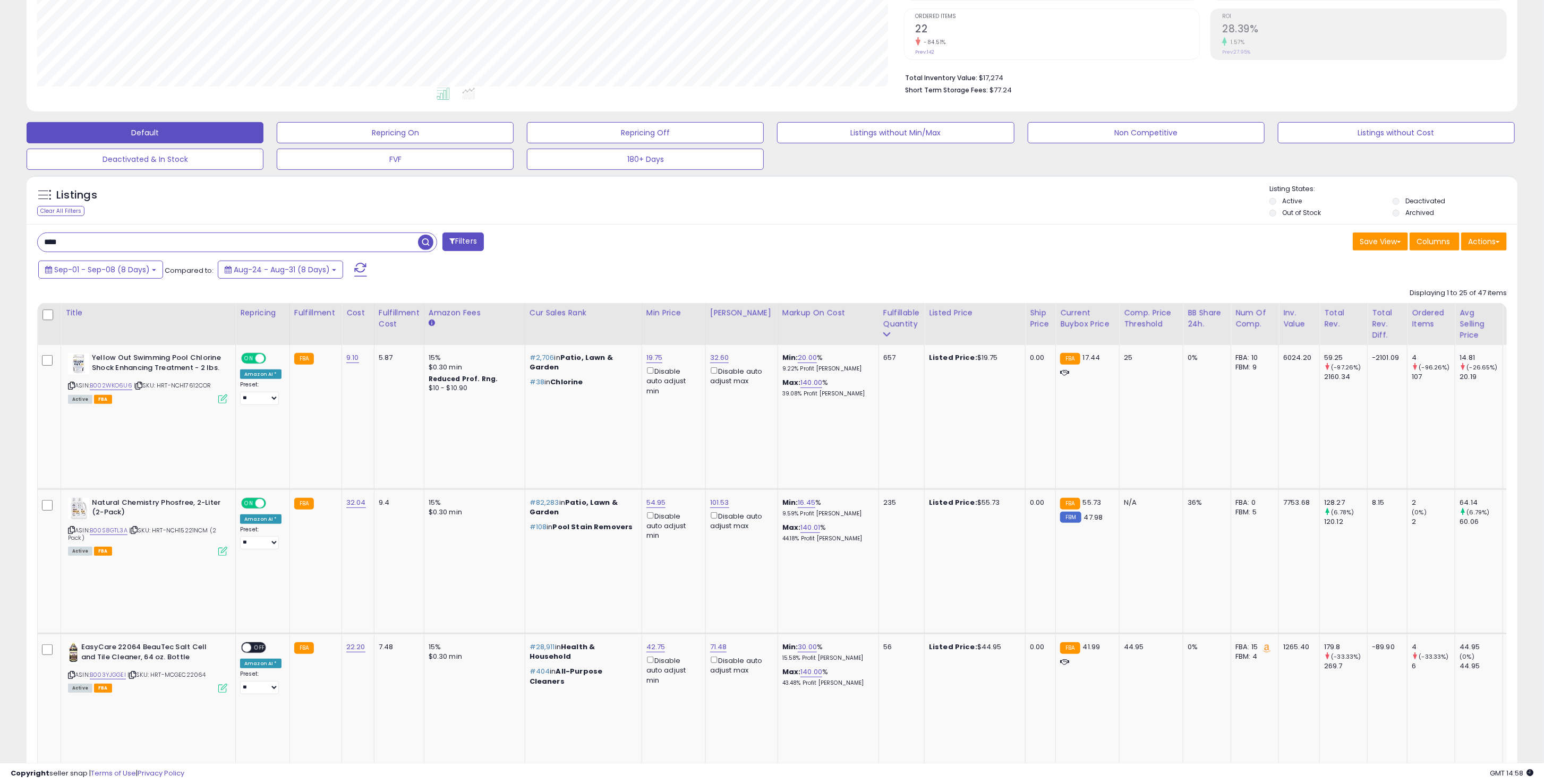
click at [100, 242] on input "****" at bounding box center [228, 242] width 381 height 18
type input "*****"
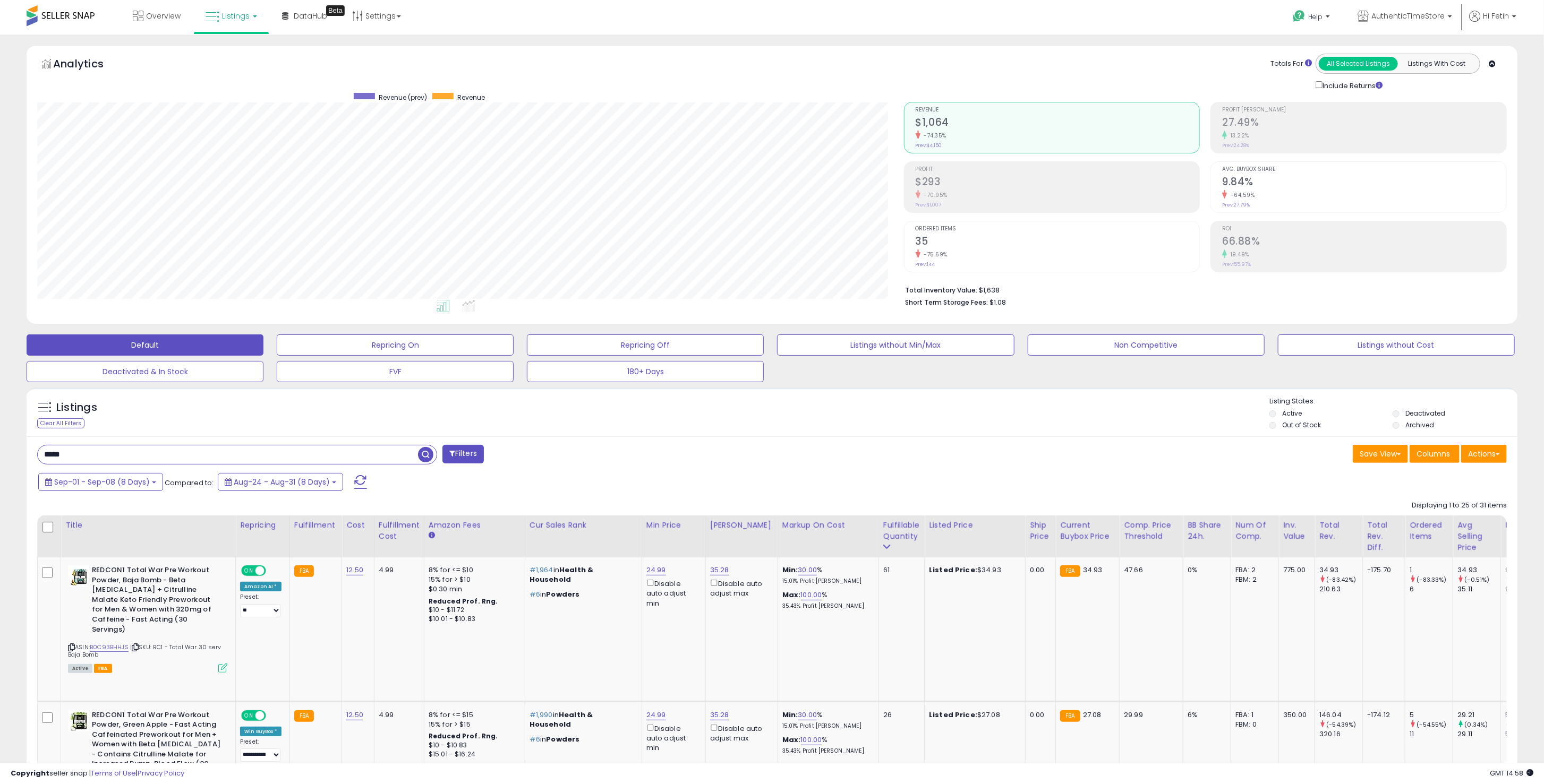
scroll to position [217, 867]
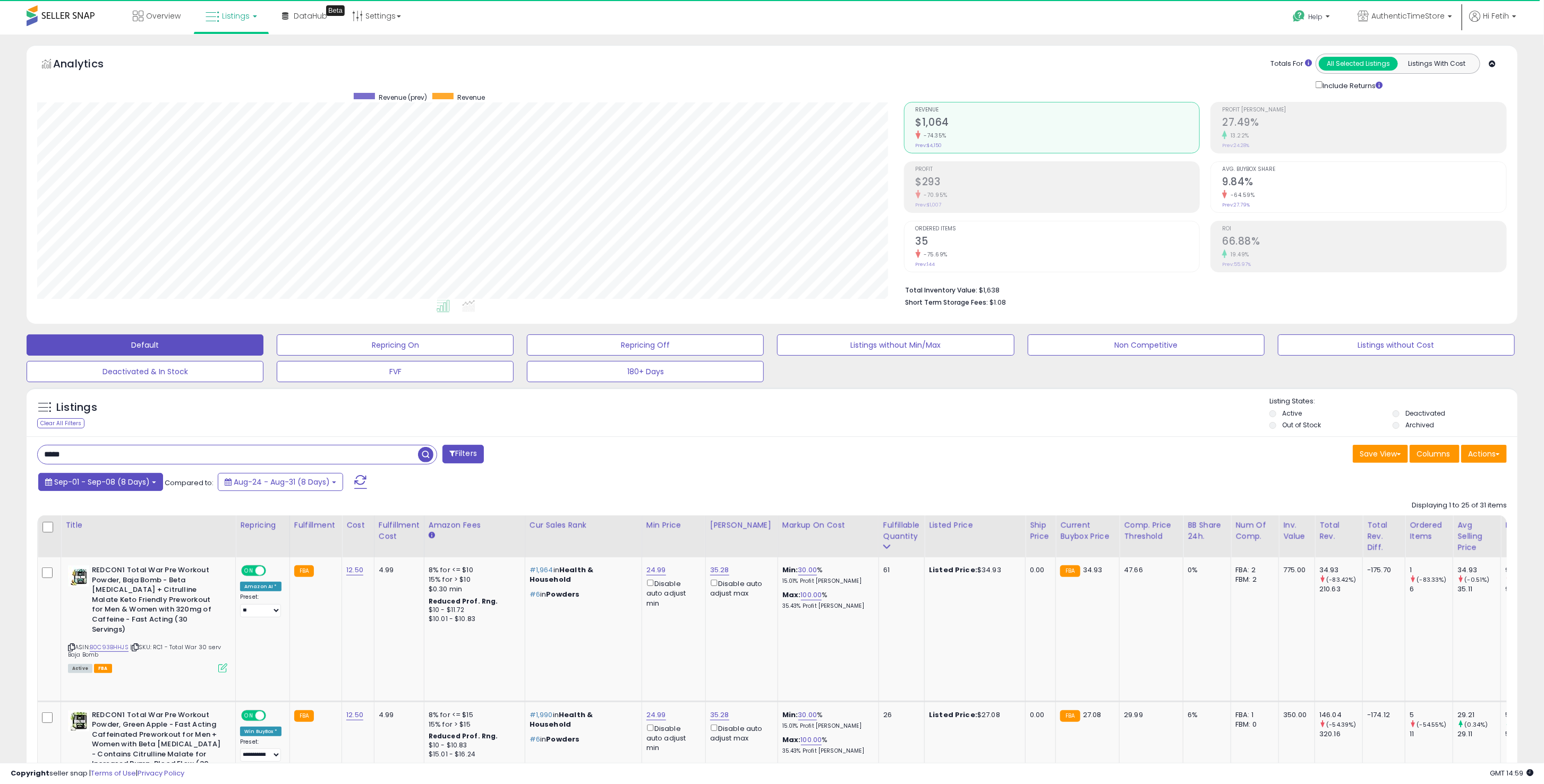
click at [138, 484] on span "Sep-01 - Sep-08 (8 Days)" at bounding box center [102, 482] width 96 height 11
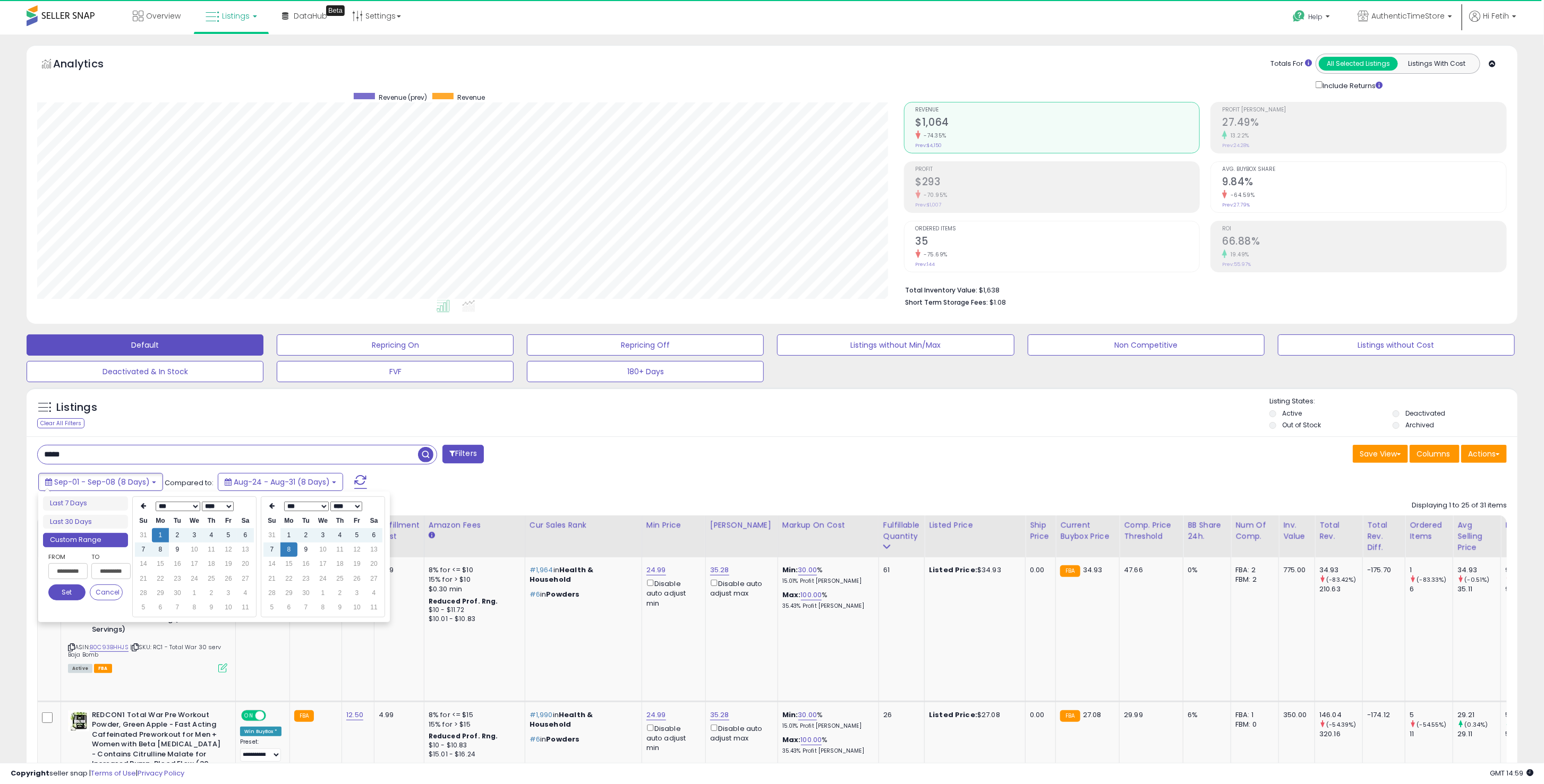
click at [160, 504] on select "*** *** *** *** *** *** *** *** ***" at bounding box center [178, 507] width 45 height 9
click at [181, 533] on td "1" at bounding box center [177, 535] width 17 height 14
type input "**********"
click at [75, 595] on button "Set" at bounding box center [66, 592] width 37 height 16
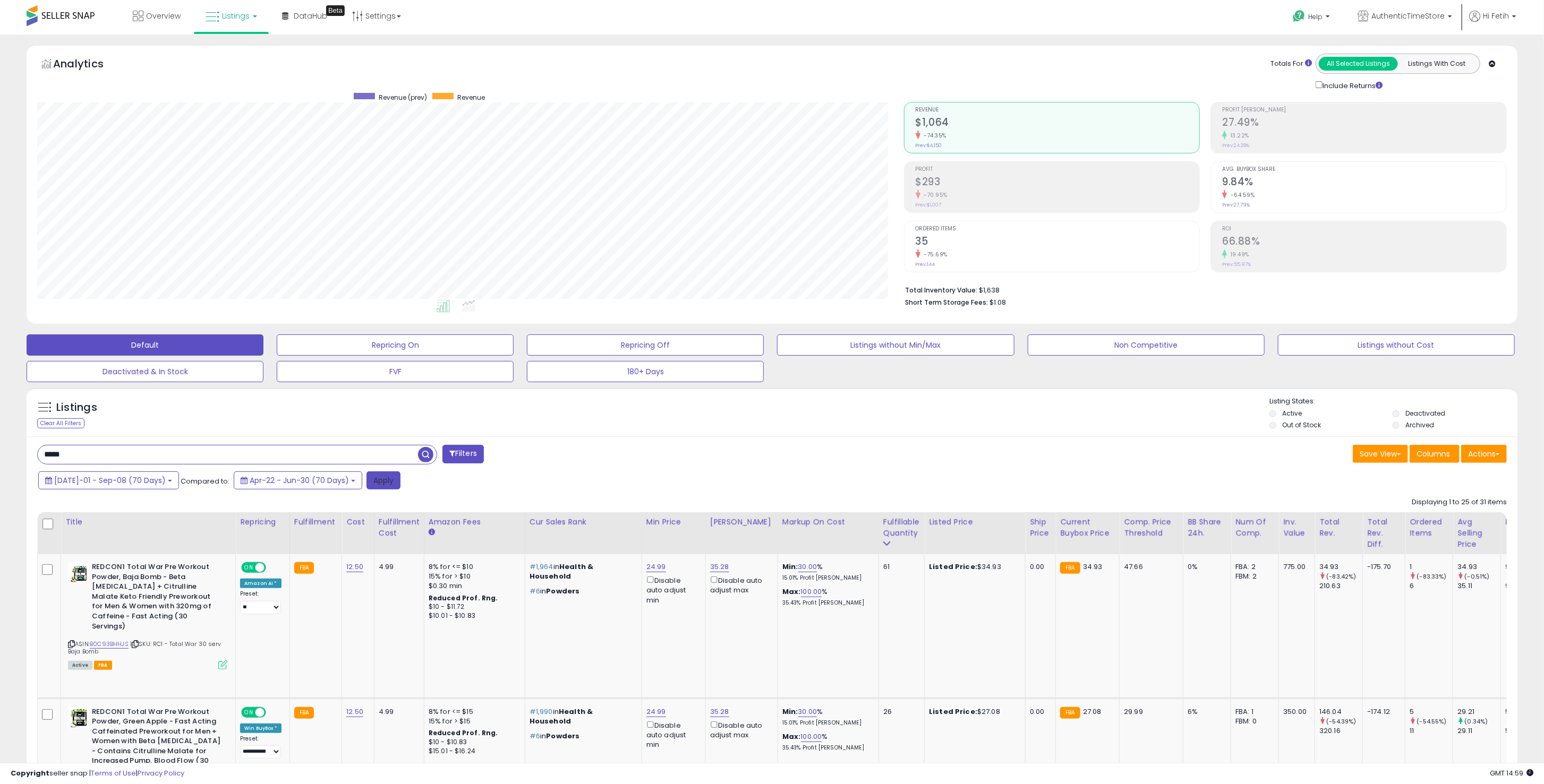
click at [366, 486] on button "Apply" at bounding box center [383, 480] width 34 height 18
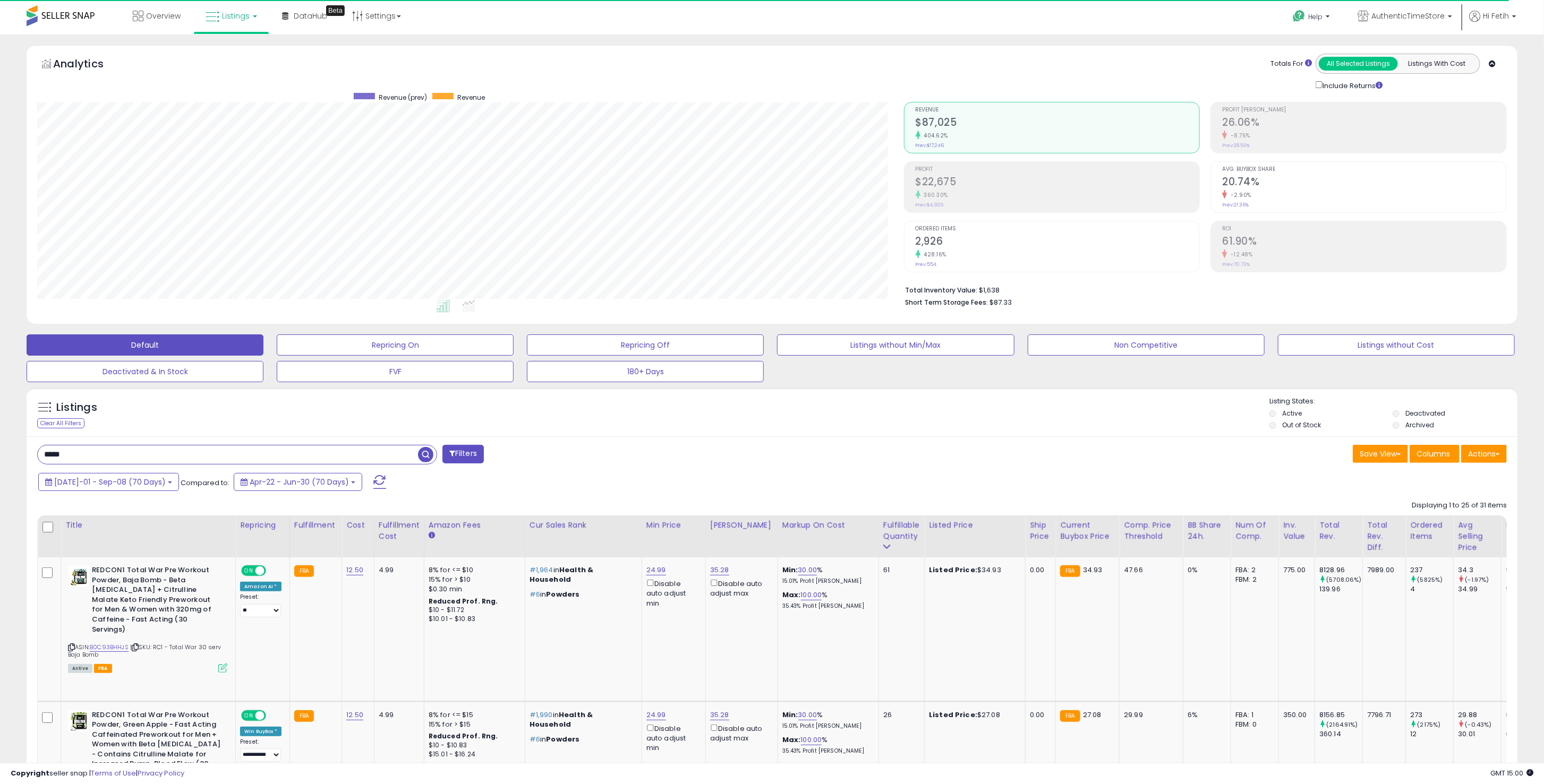
click at [1317, 80] on div "Include Returns" at bounding box center [1351, 85] width 88 height 12
